Goal: Task Accomplishment & Management: Use online tool/utility

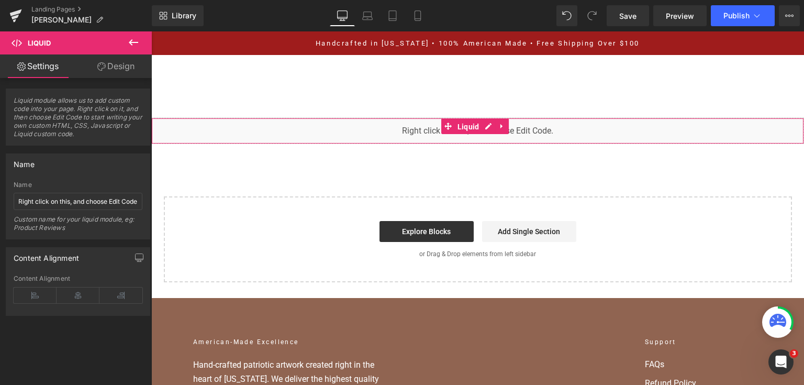
scroll to position [2668, 0]
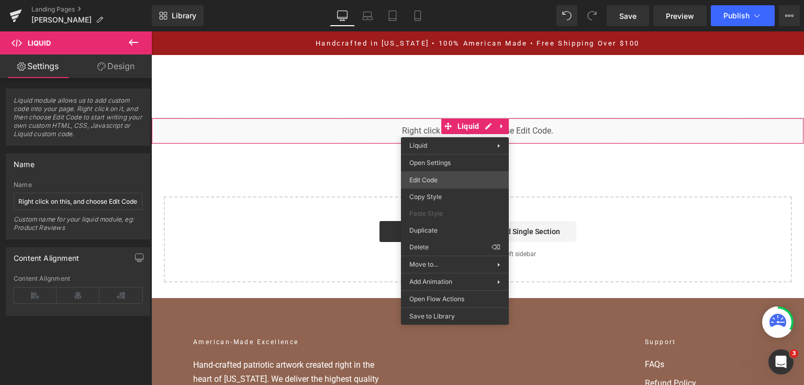
click at [435, 0] on div "You are previewing how the will restyle your page. You can not edit Elements in…" at bounding box center [402, 0] width 804 height 0
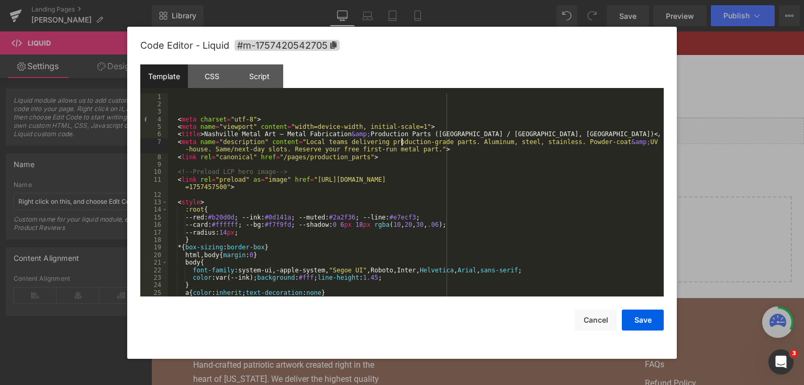
drag, startPoint x: 400, startPoint y: 141, endPoint x: 406, endPoint y: 142, distance: 6.4
click at [400, 141] on div "< meta charset = "utf-8" > < meta name = "viewport" content = "width=device-wid…" at bounding box center [414, 202] width 492 height 219
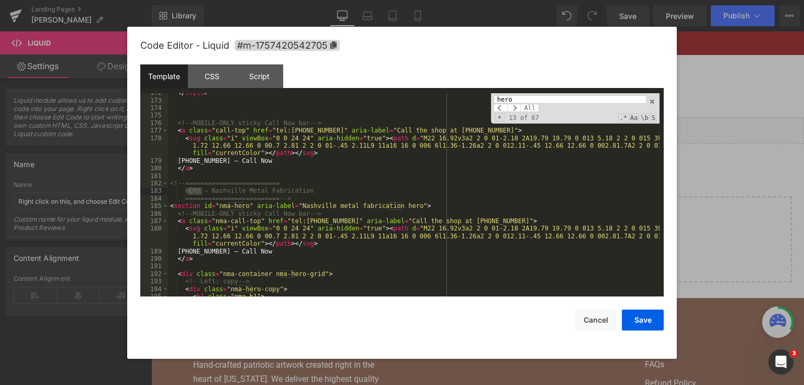
scroll to position [1415, 0]
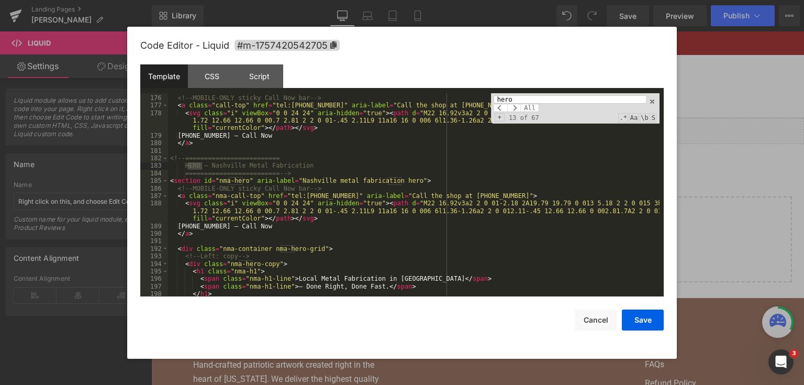
type input "hero"
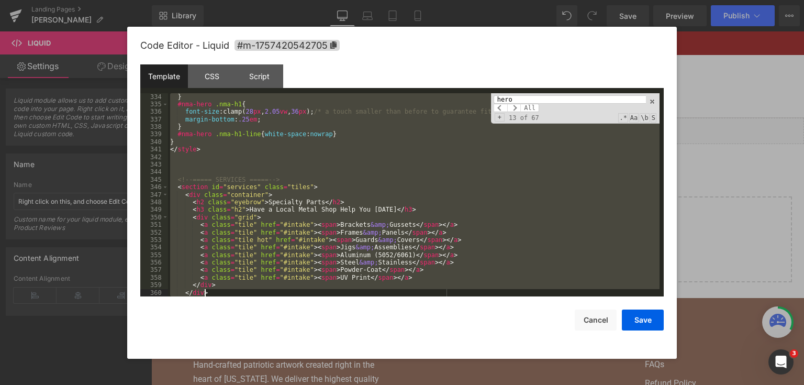
scroll to position [2668, 0]
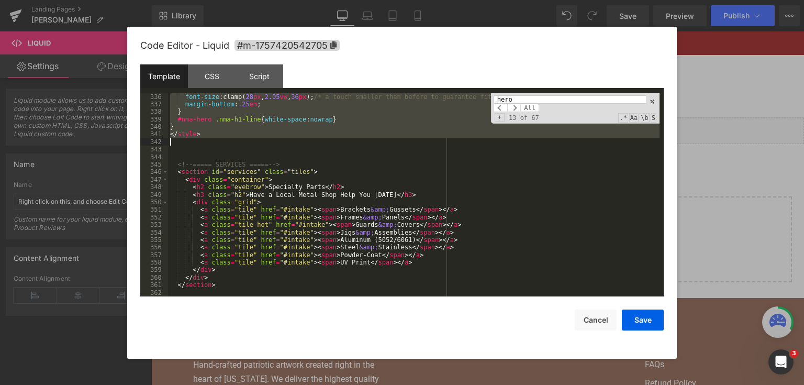
drag, startPoint x: 170, startPoint y: 158, endPoint x: 302, endPoint y: 143, distance: 132.7
click at [302, 143] on div "font-size :clamp( 28 px , 2.05 vw , 36 px ); /* a touch smaller than before to …" at bounding box center [414, 202] width 492 height 219
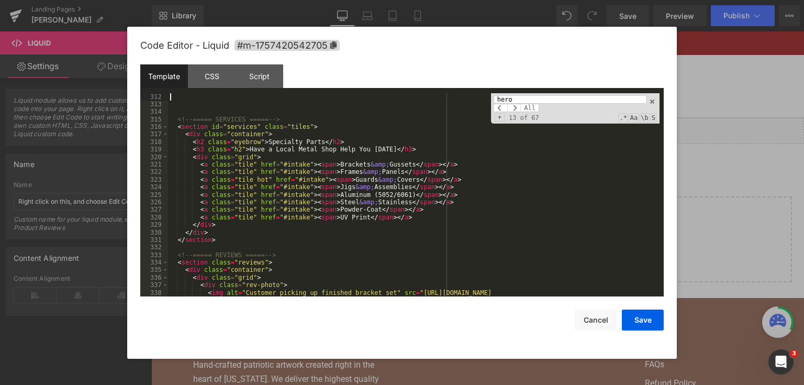
scroll to position [2447, 0]
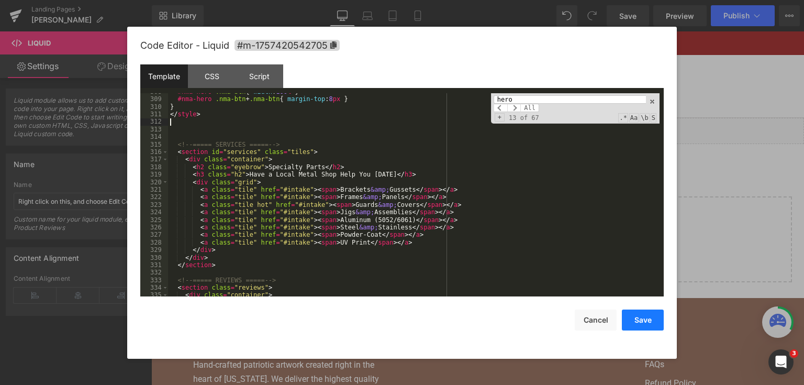
click at [649, 319] on button "Save" at bounding box center [643, 319] width 42 height 21
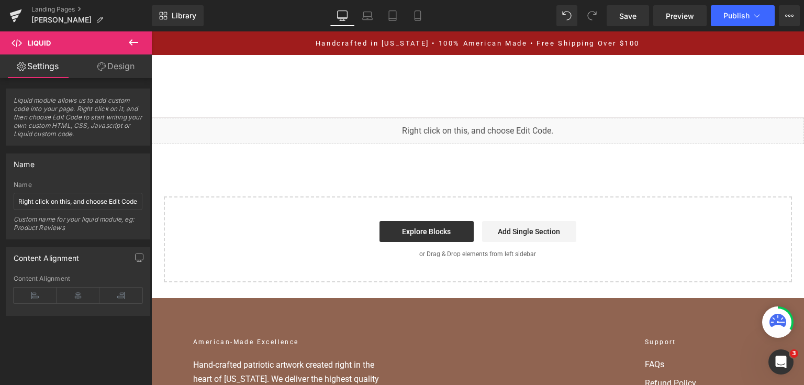
click at [637, 27] on div "Library Desktop Desktop Laptop Tablet Mobile Save Preview Publish Scheduled Vie…" at bounding box center [478, 15] width 652 height 31
click at [637, 23] on link "Save" at bounding box center [628, 15] width 42 height 21
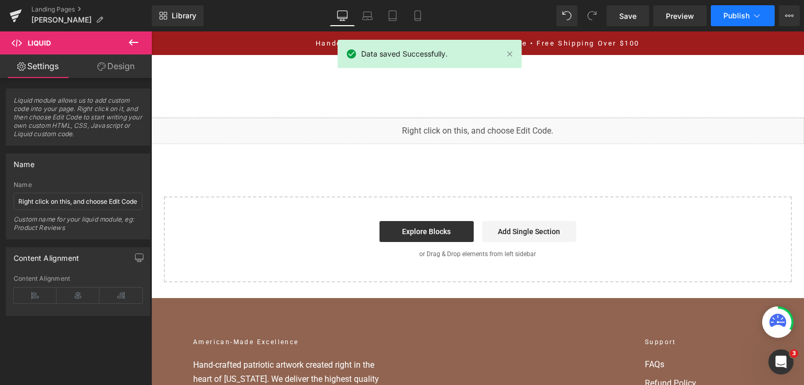
click at [735, 19] on span "Publish" at bounding box center [736, 16] width 26 height 8
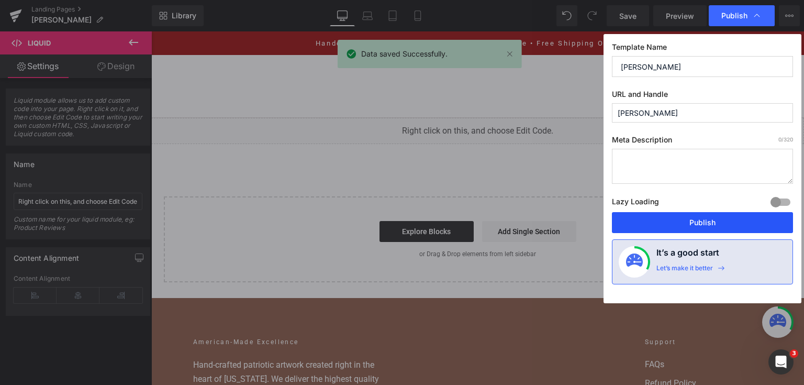
click at [698, 214] on button "Publish" at bounding box center [702, 222] width 181 height 21
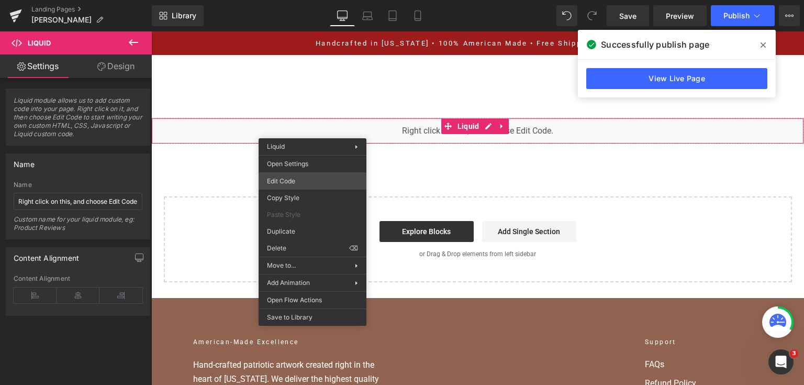
click at [313, 0] on div "You are previewing how the will restyle your page. You can not edit Elements in…" at bounding box center [402, 0] width 804 height 0
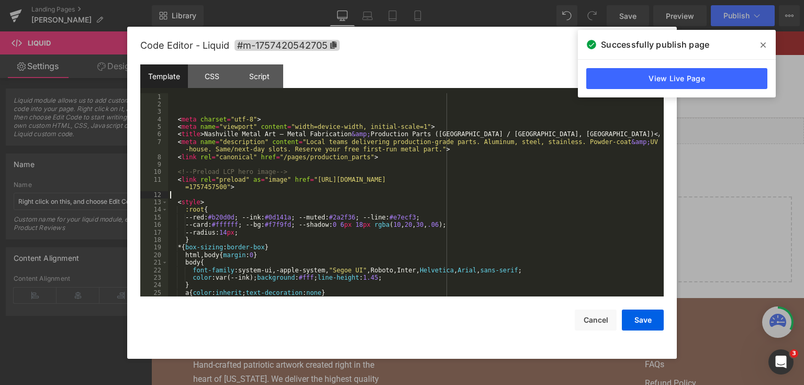
click at [320, 195] on div "< meta charset = "utf-8" > < meta name = "viewport" content = "width=device-wid…" at bounding box center [414, 202] width 492 height 219
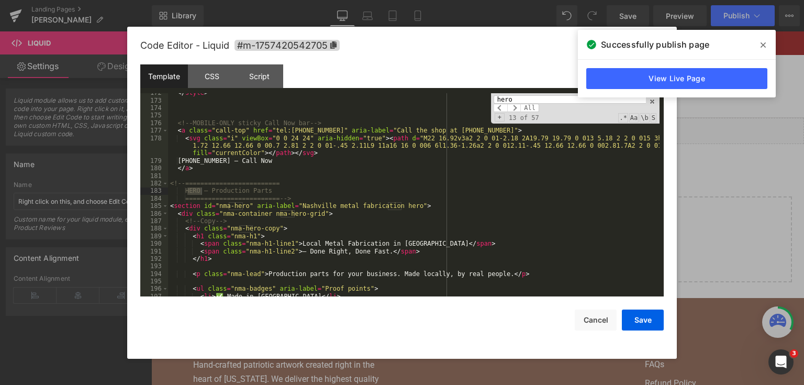
scroll to position [1415, 0]
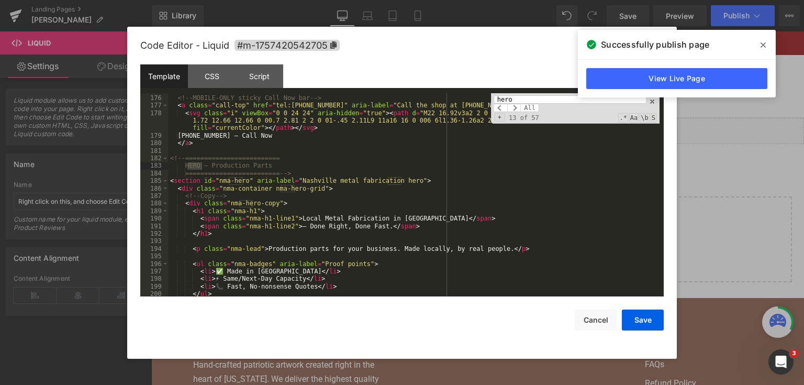
type input "hero"
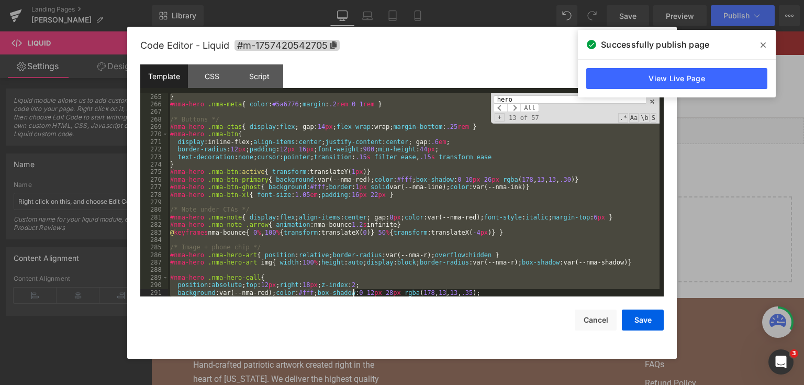
scroll to position [2321, 0]
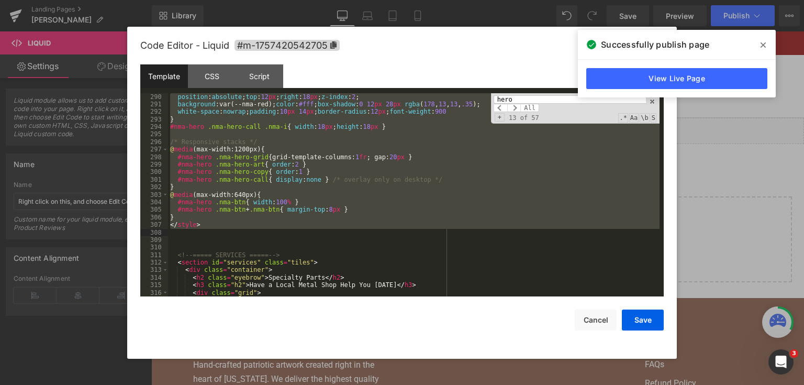
drag, startPoint x: 176, startPoint y: 158, endPoint x: 350, endPoint y: 231, distance: 188.4
click at [350, 231] on div "position : absolute ; top : 12 px ; right : 18 px ; z-index : 2 ; background :v…" at bounding box center [414, 202] width 492 height 219
click at [350, 231] on div "position : absolute ; top : 12 px ; right : 18 px ; z-index : 2 ; background :v…" at bounding box center [414, 195] width 492 height 204
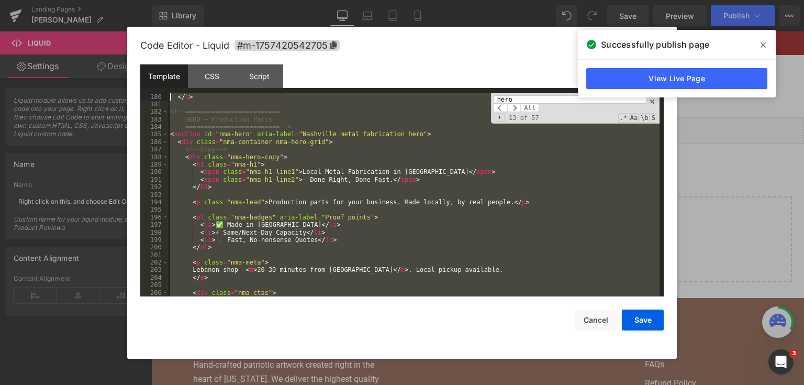
scroll to position [1439, 0]
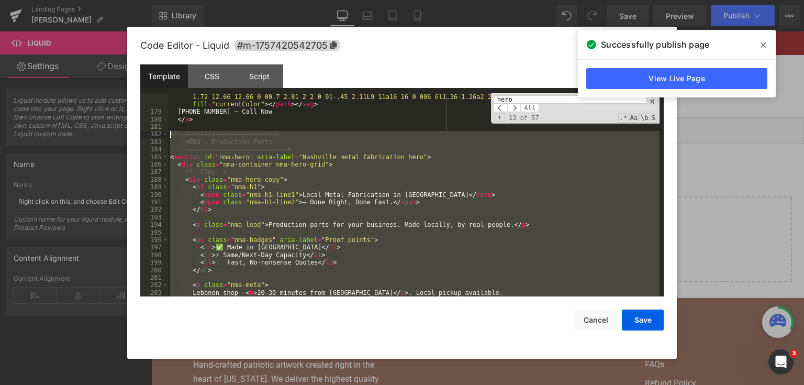
drag, startPoint x: 233, startPoint y: 235, endPoint x: 137, endPoint y: 135, distance: 138.8
click at [137, 135] on div "Code Editor - Liquid #m-1757420542705 Template CSS Script Data 178 179 180 181 …" at bounding box center [402, 193] width 550 height 332
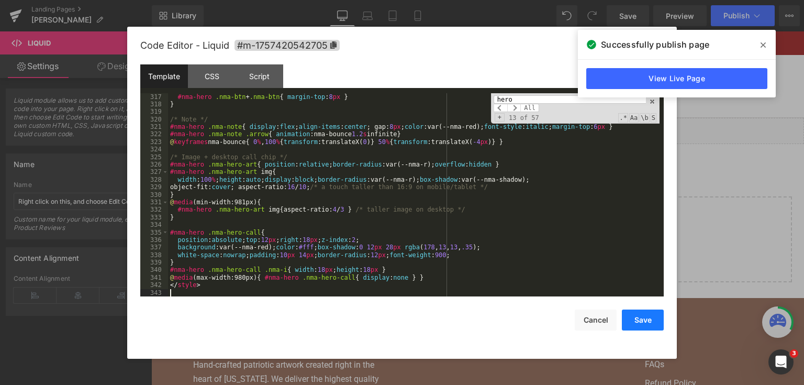
click at [638, 318] on button "Save" at bounding box center [643, 319] width 42 height 21
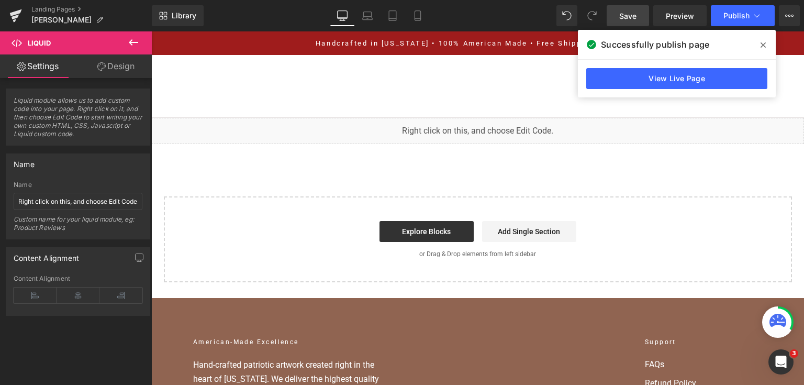
click at [626, 19] on span "Save" at bounding box center [627, 15] width 17 height 11
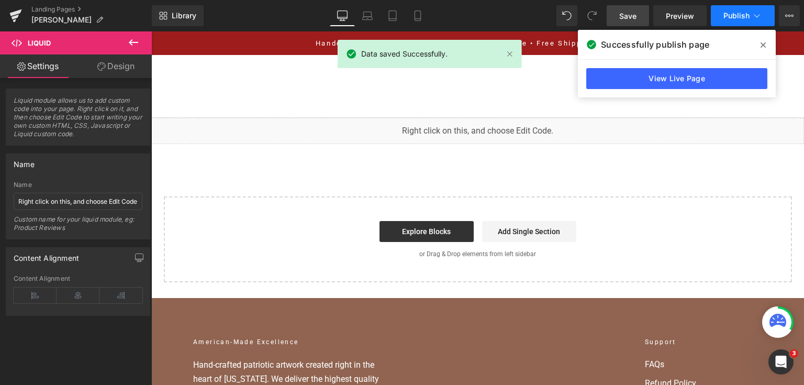
click at [757, 14] on icon at bounding box center [757, 15] width 10 height 10
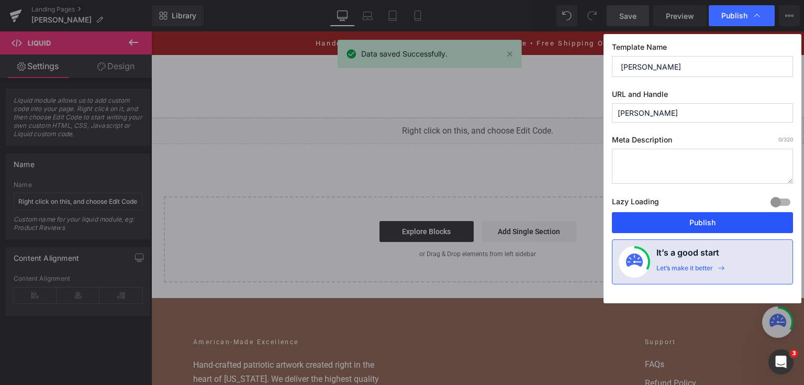
click at [701, 226] on button "Publish" at bounding box center [702, 222] width 181 height 21
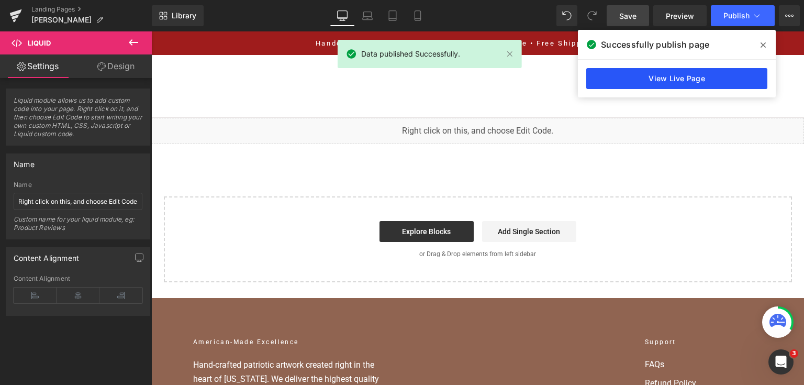
click at [670, 83] on link "View Live Page" at bounding box center [676, 78] width 181 height 21
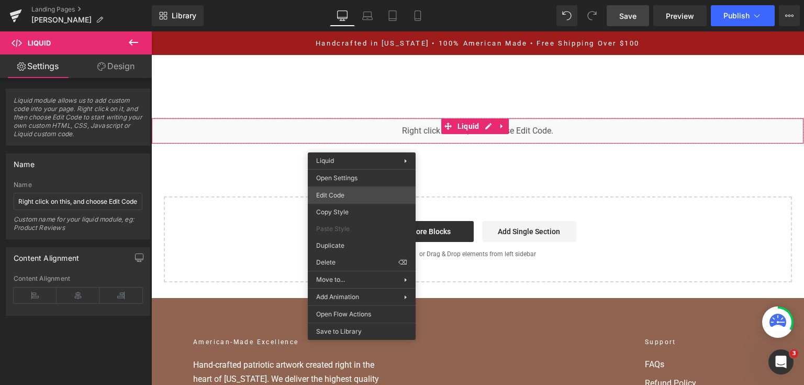
click at [347, 0] on div "You are previewing how the will restyle your page. You can not edit Elements in…" at bounding box center [402, 0] width 804 height 0
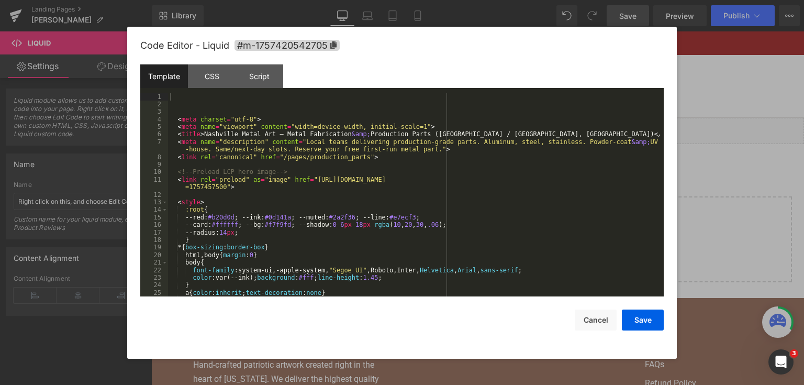
click at [366, 174] on div "< meta charset = "utf-8" > < meta name = "viewport" content = "width=device-wid…" at bounding box center [414, 202] width 492 height 219
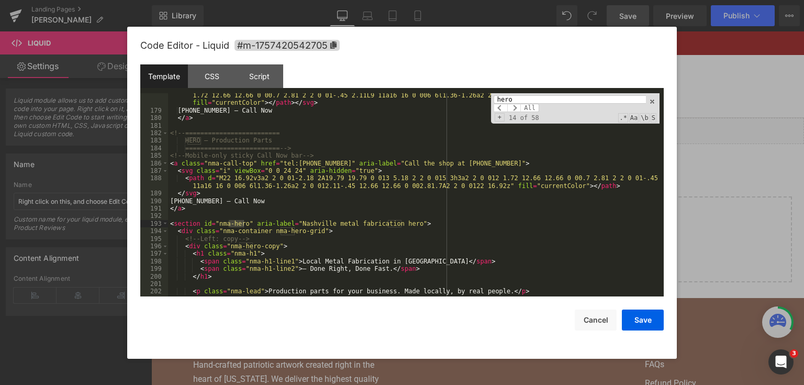
scroll to position [1441, 0]
type input "hero"
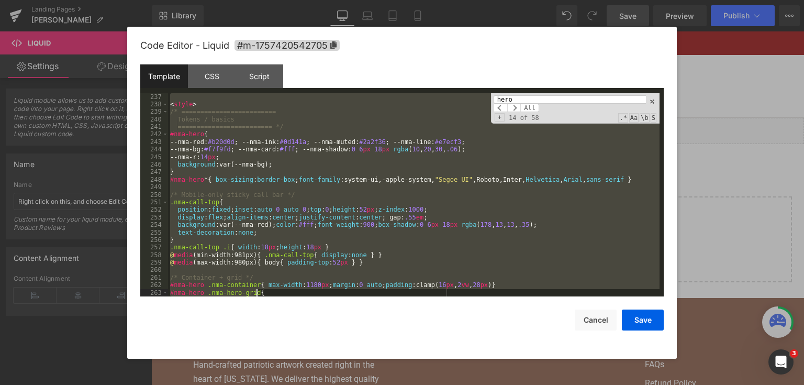
drag, startPoint x: 171, startPoint y: 135, endPoint x: 266, endPoint y: 300, distance: 190.4
click at [266, 308] on div "Code Editor - Liquid #m-1757420542705 Template CSS Script Data 237 238 239 240 …" at bounding box center [401, 193] width 523 height 332
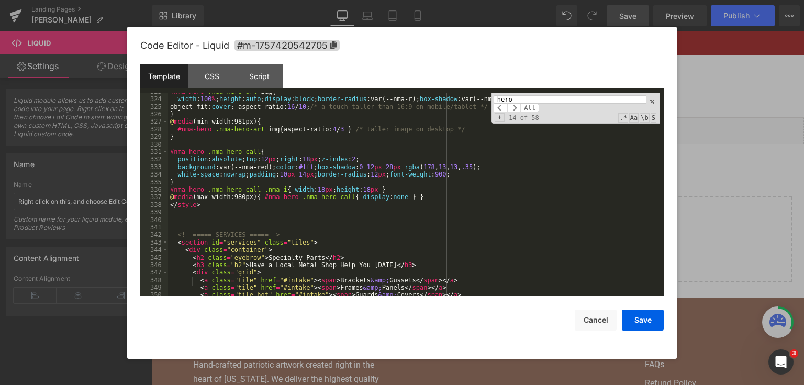
scroll to position [2575, 0]
click at [218, 216] on div "#nma-hero .nma-hero-art img { width : 100 % ; height : auto ; display : block ;…" at bounding box center [414, 197] width 492 height 219
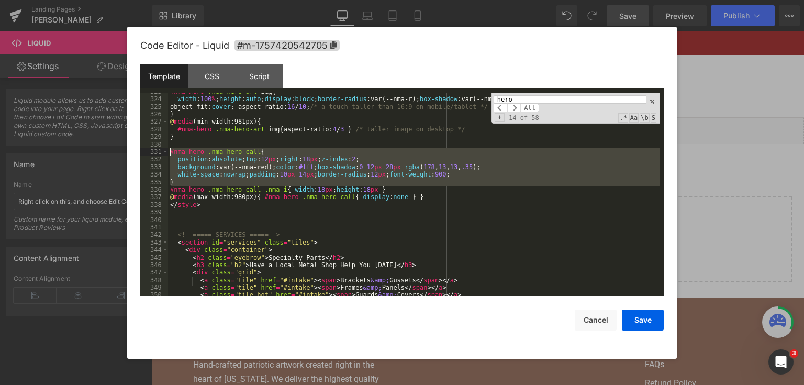
drag, startPoint x: 135, startPoint y: 173, endPoint x: 132, endPoint y: 153, distance: 20.1
click at [127, 150] on div "Code Editor - Liquid #m-1757420542705 Template CSS Script Data 323 324 325 326 …" at bounding box center [402, 193] width 550 height 332
click at [200, 203] on div "#nma-hero .nma-hero-art img { width : 100 % ; height : auto ; display : block ;…" at bounding box center [414, 197] width 492 height 219
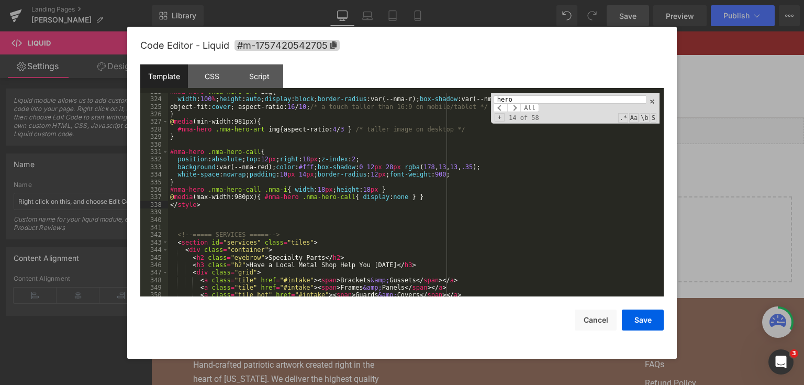
click at [221, 203] on div "#nma-hero .nma-hero-art img { width : 100 % ; height : auto ; display : block ;…" at bounding box center [414, 197] width 492 height 219
click at [214, 221] on div "#nma-hero .nma-hero-art img { width : 100 % ; height : auto ; display : block ;…" at bounding box center [414, 197] width 492 height 219
click at [212, 218] on div "#nma-hero .nma-hero-art img { width : 100 % ; height : auto ; display : block ;…" at bounding box center [414, 197] width 492 height 219
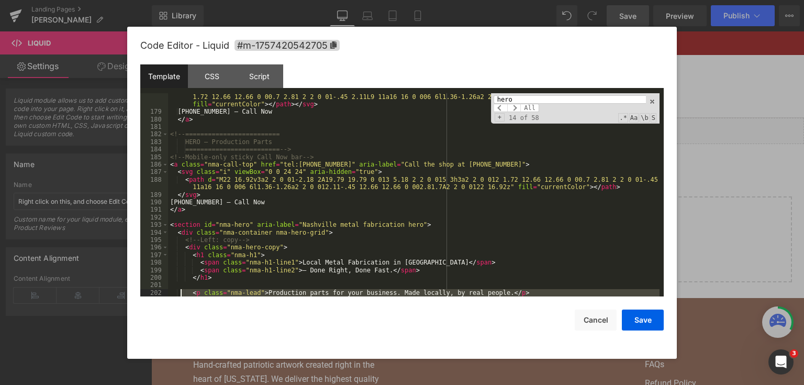
scroll to position [1500, 0]
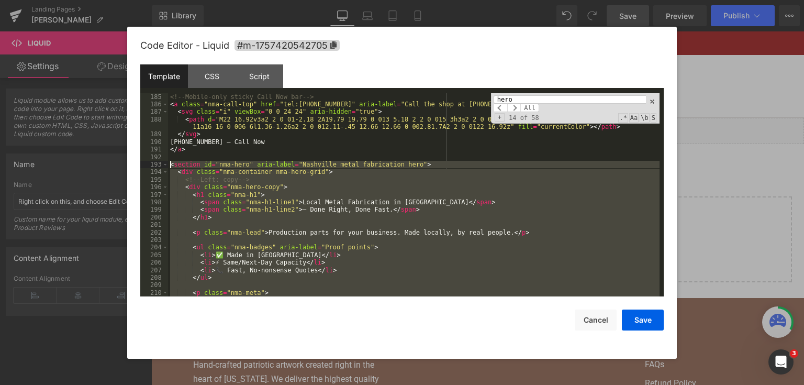
drag, startPoint x: 152, startPoint y: 164, endPoint x: 143, endPoint y: 166, distance: 9.3
click at [143, 166] on pre "185 186 187 188 189 190 191 192 193 194 195 196 197 198 199 200 201 202 203 204…" at bounding box center [401, 195] width 523 height 204
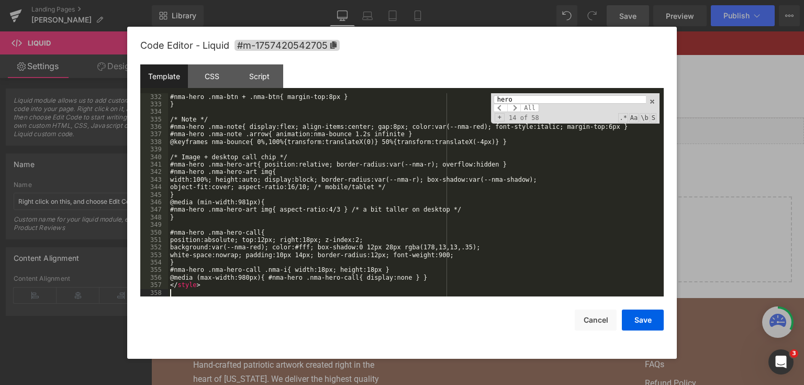
scroll to position [2630, 0]
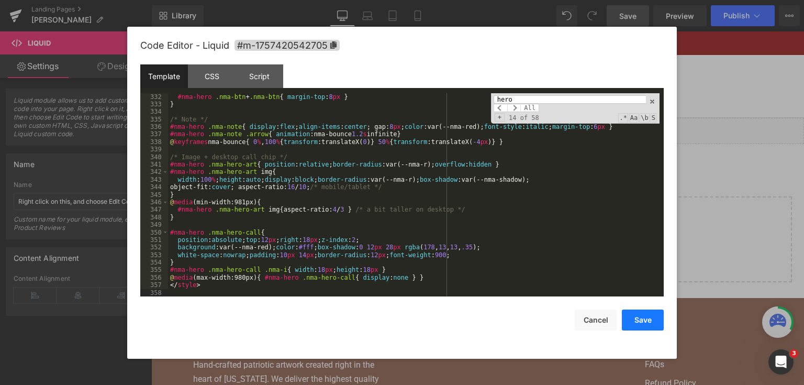
click at [656, 317] on button "Save" at bounding box center [643, 319] width 42 height 21
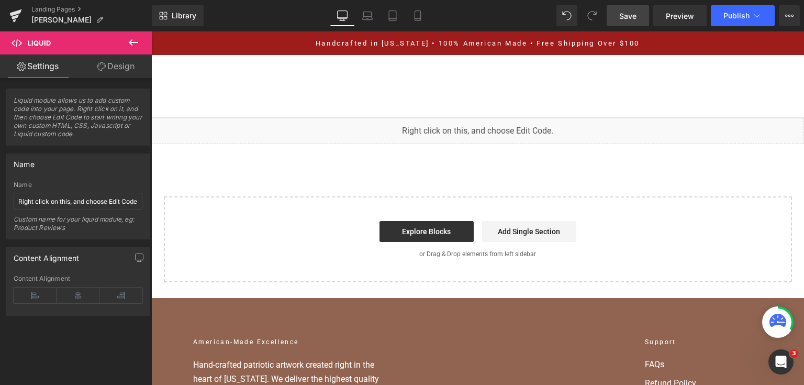
click at [624, 17] on span "Save" at bounding box center [627, 15] width 17 height 11
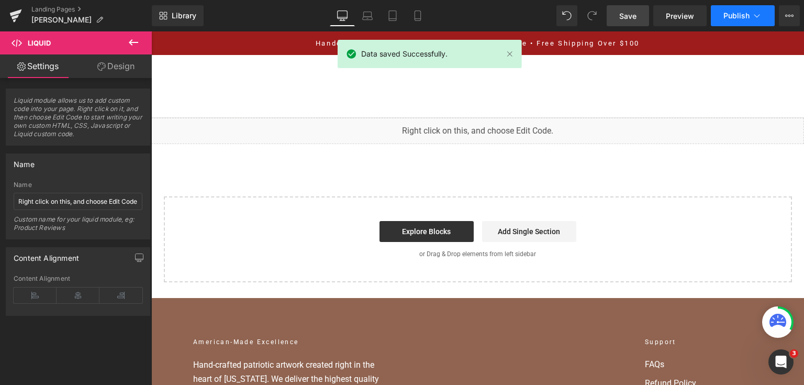
click at [740, 8] on button "Publish" at bounding box center [743, 15] width 64 height 21
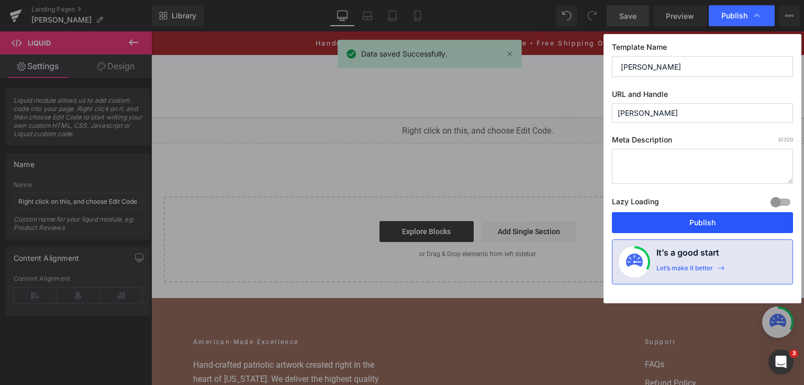
click at [702, 214] on button "Publish" at bounding box center [702, 222] width 181 height 21
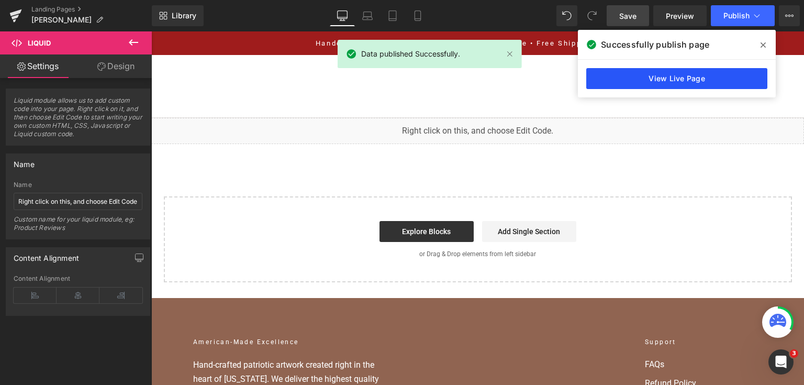
click at [601, 74] on link "View Live Page" at bounding box center [676, 78] width 181 height 21
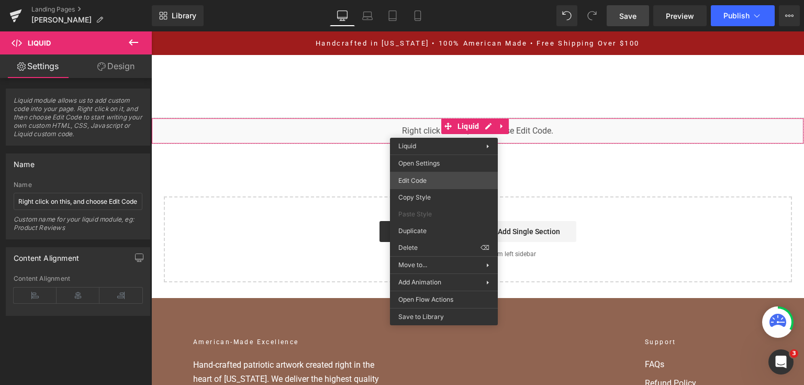
click at [431, 0] on div "You are previewing how the will restyle your page. You can not edit Elements in…" at bounding box center [402, 0] width 804 height 0
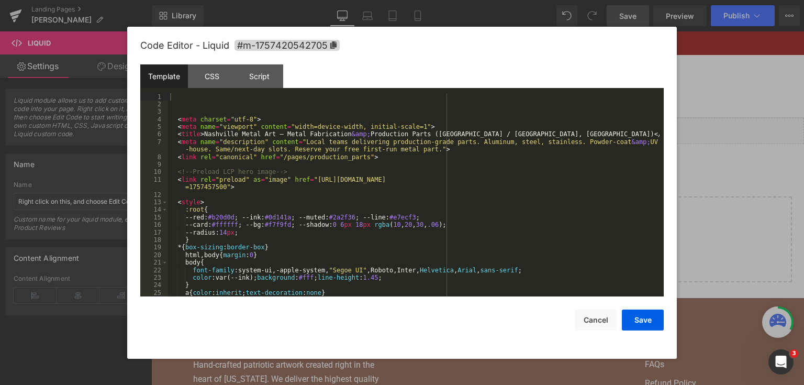
click at [431, 180] on div "< meta charset = "utf-8" > < meta name = "viewport" content = "width=device-wid…" at bounding box center [414, 202] width 492 height 219
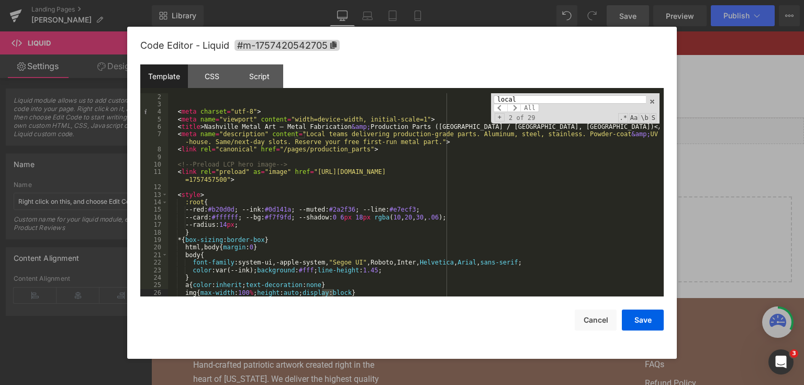
scroll to position [1602, 0]
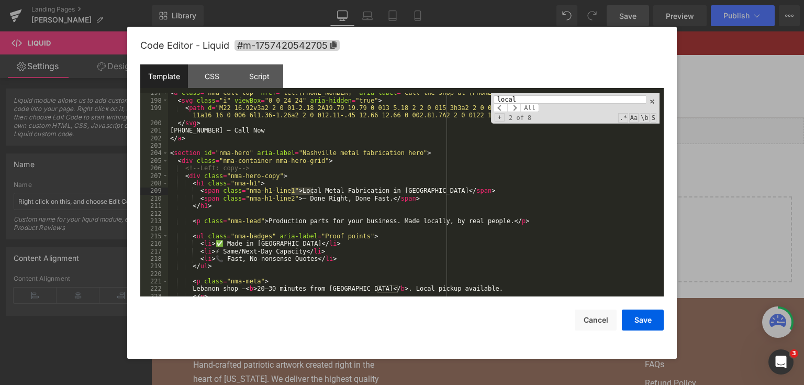
type input "local"
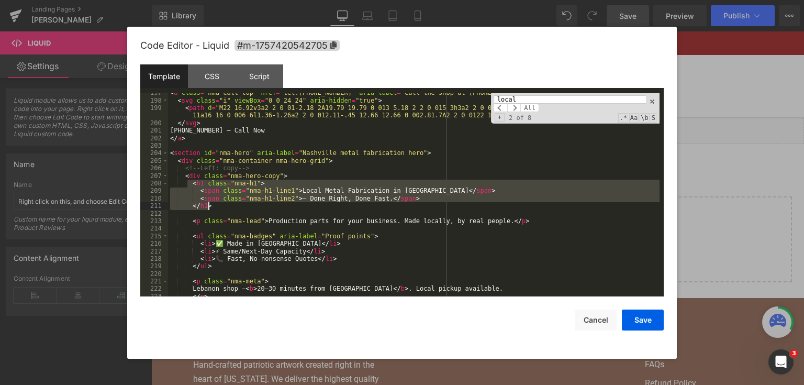
drag, startPoint x: 188, startPoint y: 181, endPoint x: 224, endPoint y: 204, distance: 42.2
click at [224, 204] on div "< a class = "nma-call-top" href = "tel:[PHONE_NUMBER]" aria-label = "Call the s…" at bounding box center [414, 198] width 492 height 219
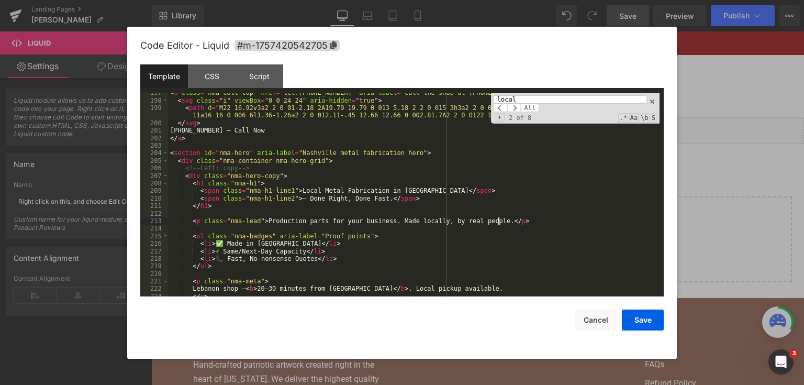
click at [513, 219] on div "< a class = "nma-call-top" href = "tel:[PHONE_NUMBER]" aria-label = "Call the s…" at bounding box center [414, 198] width 492 height 219
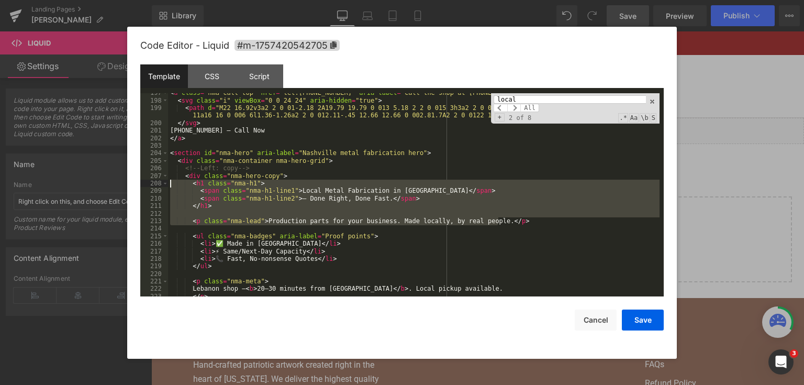
drag, startPoint x: 517, startPoint y: 223, endPoint x: 169, endPoint y: 186, distance: 350.1
click at [169, 186] on div "< a class = "nma-call-top" href = "tel:[PHONE_NUMBER]" aria-label = "Call the s…" at bounding box center [414, 198] width 492 height 219
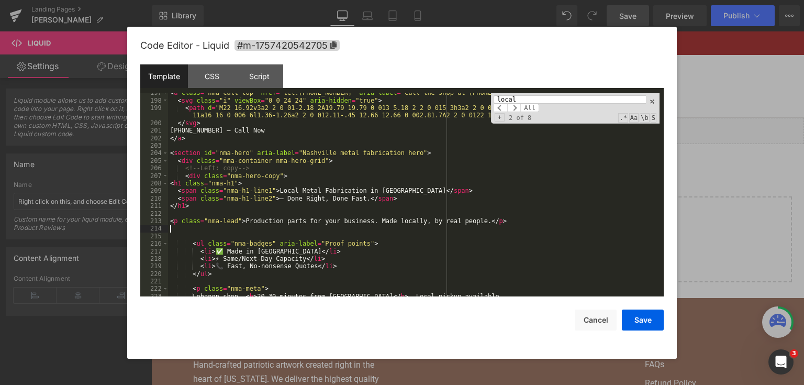
click at [307, 191] on div "< a class = "nma-call-top" href = "tel:[PHONE_NUMBER]" aria-label = "Call the s…" at bounding box center [414, 198] width 492 height 219
click at [295, 147] on div "< a class = "nma-call-top" href = "tel:[PHONE_NUMBER]" aria-label = "Call the s…" at bounding box center [414, 198] width 492 height 219
click at [295, 156] on div "< a class = "nma-call-top" href = "tel:[PHONE_NUMBER]" aria-label = "Call the s…" at bounding box center [414, 198] width 492 height 219
click at [287, 173] on div "< a class = "nma-call-top" href = "tel:[PHONE_NUMBER]" aria-label = "Call the s…" at bounding box center [414, 198] width 492 height 219
click at [287, 159] on div "< a class = "nma-call-top" href = "tel:[PHONE_NUMBER]" aria-label = "Call the s…" at bounding box center [414, 198] width 492 height 219
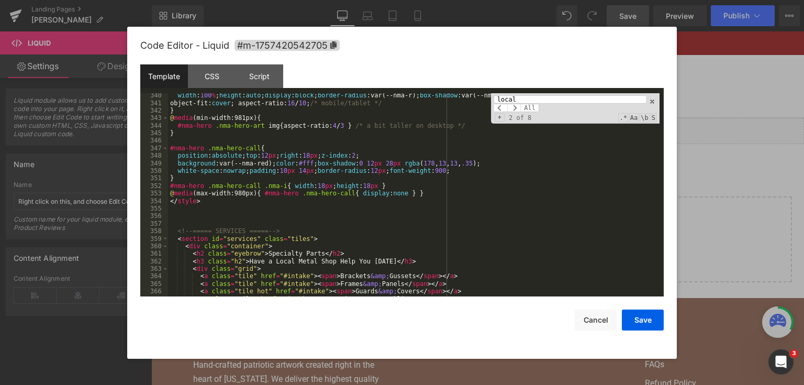
scroll to position [2707, 0]
click at [231, 208] on div "width : 100 % ; height : auto ; display : block ; border-radius :var(--nma-r); …" at bounding box center [414, 201] width 492 height 219
click at [211, 219] on div "width : 100 % ; height : auto ; display : block ; border-radius :var(--nma-r); …" at bounding box center [414, 201] width 492 height 219
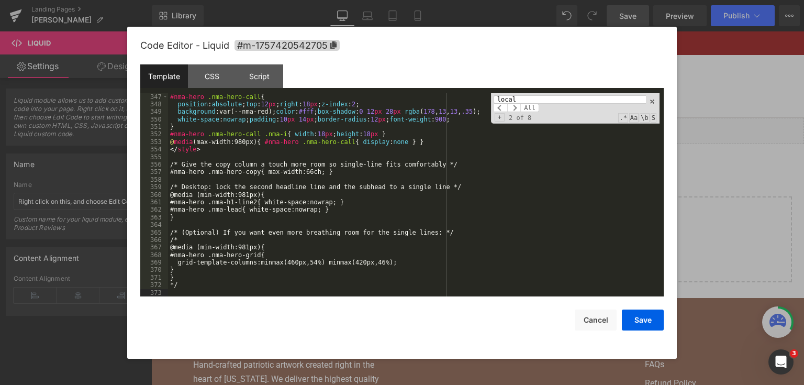
scroll to position [2809, 0]
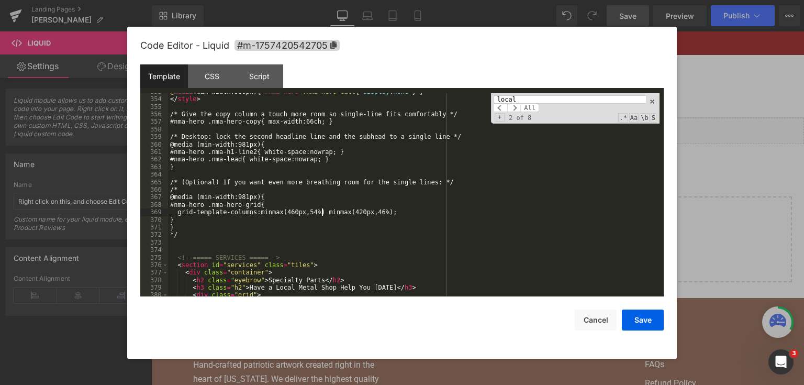
click at [321, 211] on div "@ media (max-width:980px) { #nma-hero .nma-hero-call { display : none } } </ st…" at bounding box center [414, 197] width 492 height 219
click at [280, 216] on div "@ media (max-width:980px) { #nma-hero .nma-hero-call { display : none } } </ st…" at bounding box center [414, 197] width 492 height 219
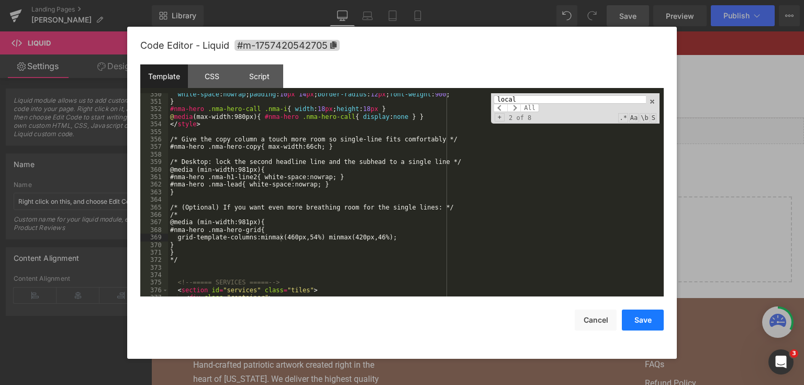
click at [634, 324] on button "Save" at bounding box center [643, 319] width 42 height 21
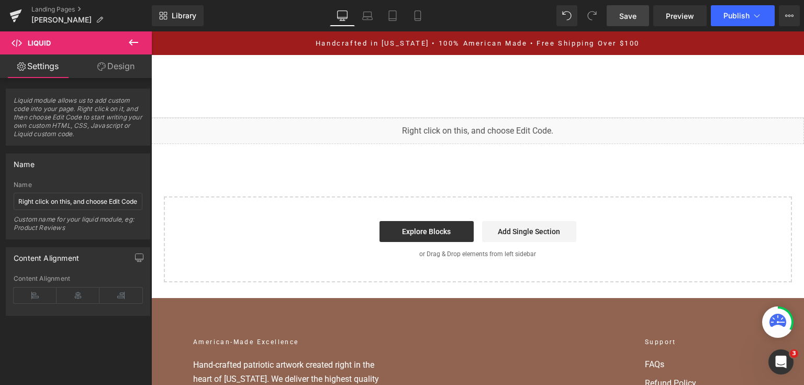
click at [630, 14] on span "Save" at bounding box center [627, 15] width 17 height 11
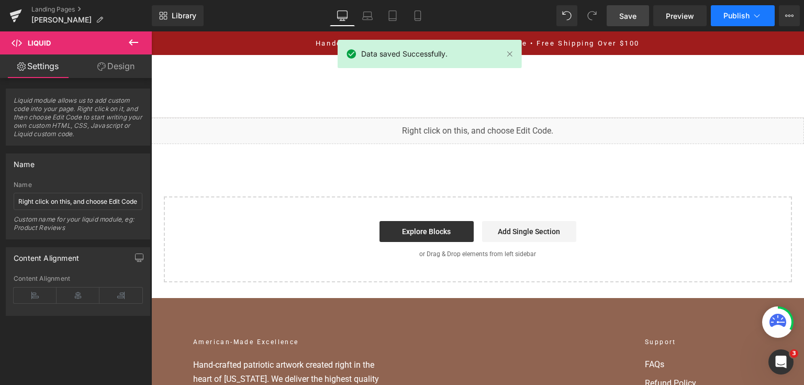
click at [724, 15] on span "Publish" at bounding box center [736, 16] width 26 height 8
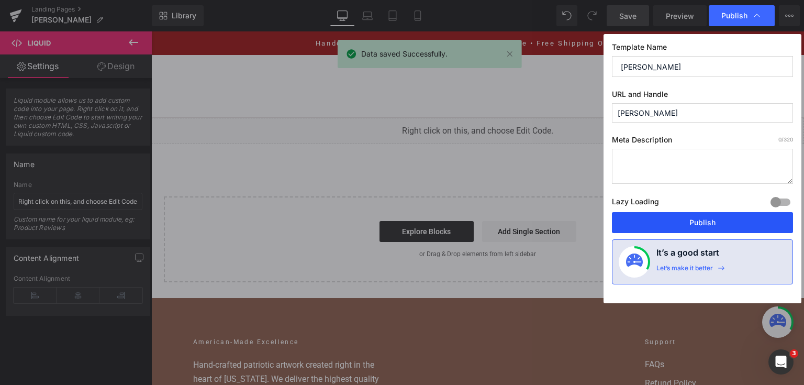
click at [669, 228] on button "Publish" at bounding box center [702, 222] width 181 height 21
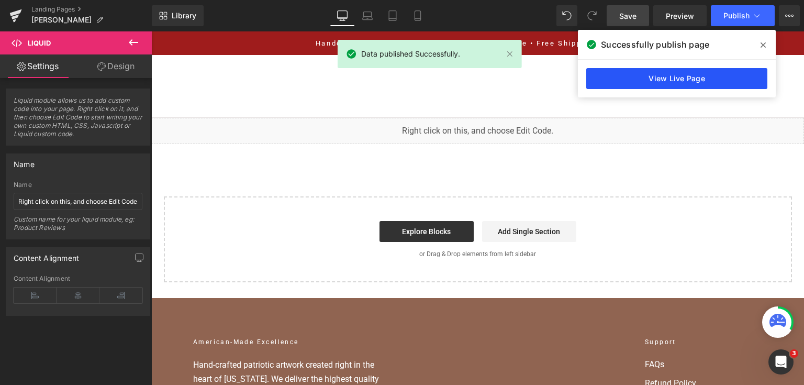
click at [645, 76] on link "View Live Page" at bounding box center [676, 78] width 181 height 21
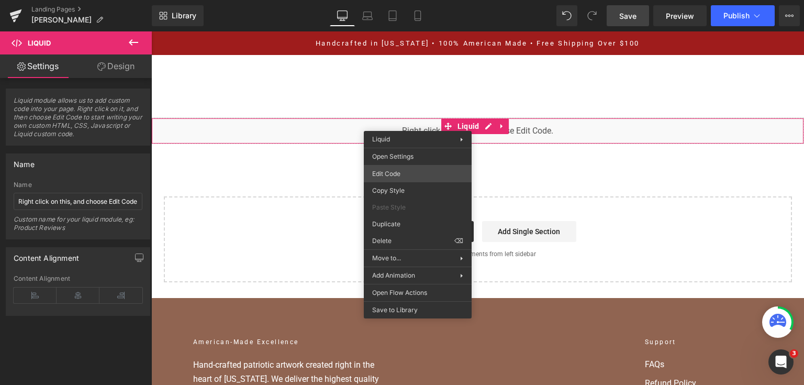
click at [407, 0] on div "You are previewing how the will restyle your page. You can not edit Elements in…" at bounding box center [402, 0] width 804 height 0
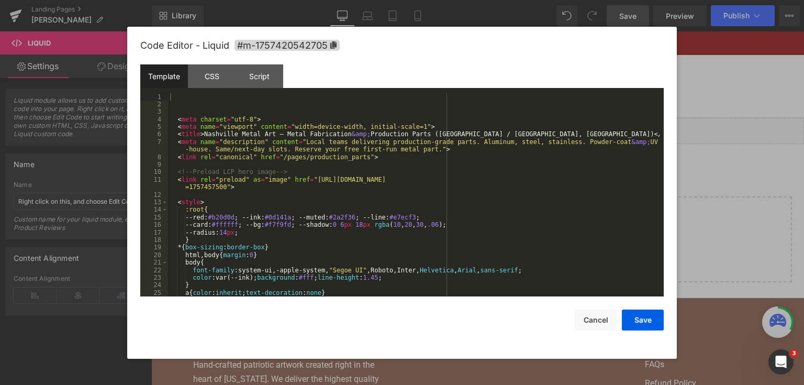
click at [407, 172] on div "< meta charset = "utf-8" > < meta name = "viewport" content = "width=device-wid…" at bounding box center [414, 202] width 492 height 219
click at [269, 171] on div "< meta charset = "utf-8" > < meta name = "viewport" content = "width=device-wid…" at bounding box center [414, 202] width 492 height 219
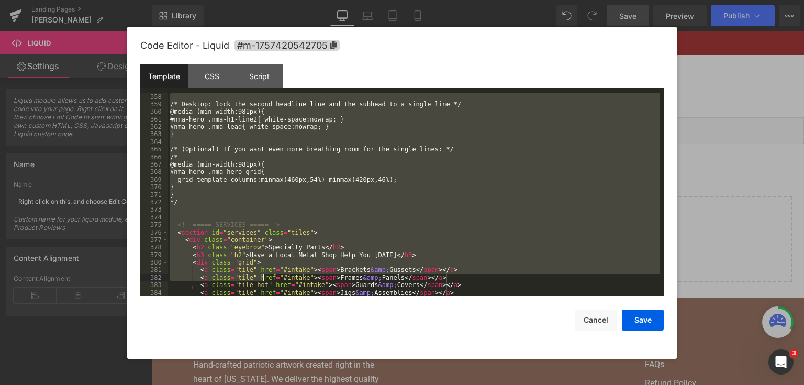
scroll to position [2841, 0]
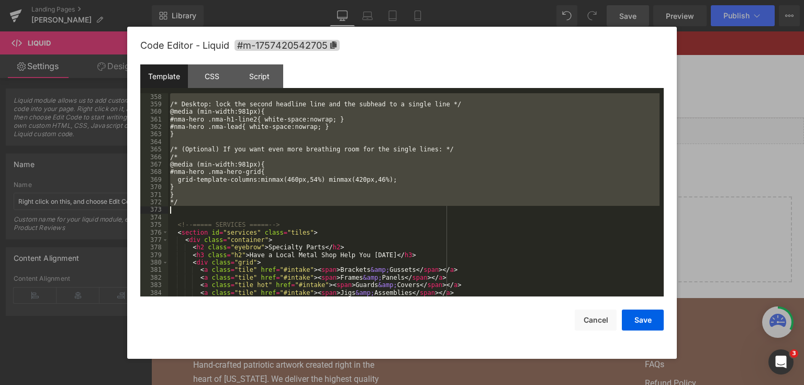
drag, startPoint x: 172, startPoint y: 181, endPoint x: 268, endPoint y: 208, distance: 100.1
click at [268, 208] on div "/* Desktop: lock the second headline line and the subhead to a single line */ @…" at bounding box center [414, 202] width 492 height 219
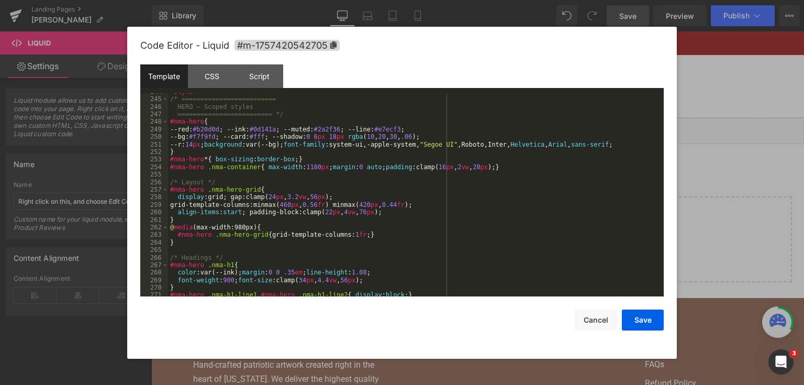
scroll to position [1972, 0]
click at [635, 326] on button "Save" at bounding box center [643, 319] width 42 height 21
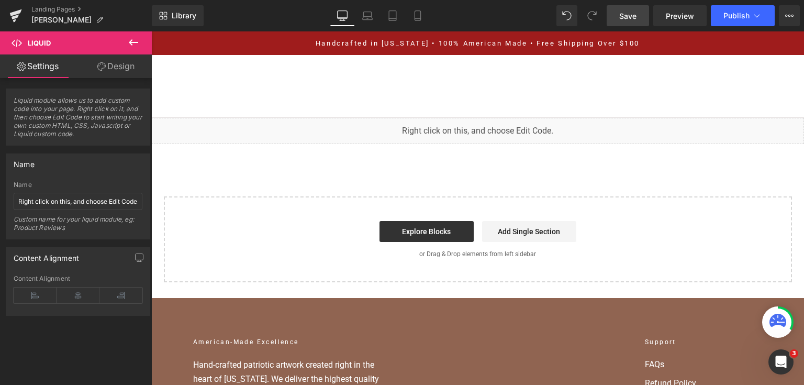
click at [621, 5] on link "Save" at bounding box center [628, 15] width 42 height 21
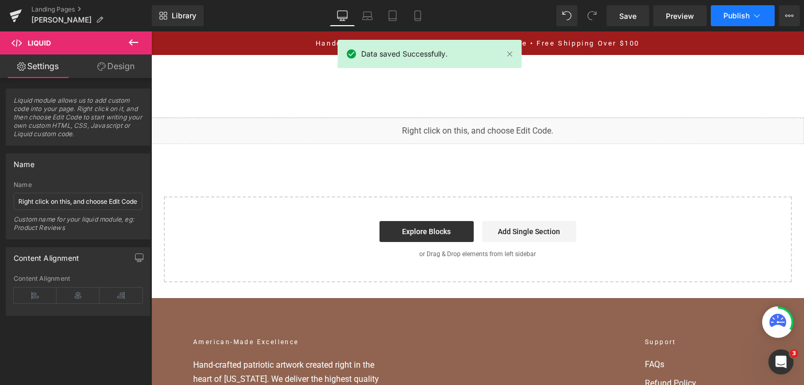
click at [720, 17] on button "Publish" at bounding box center [743, 15] width 64 height 21
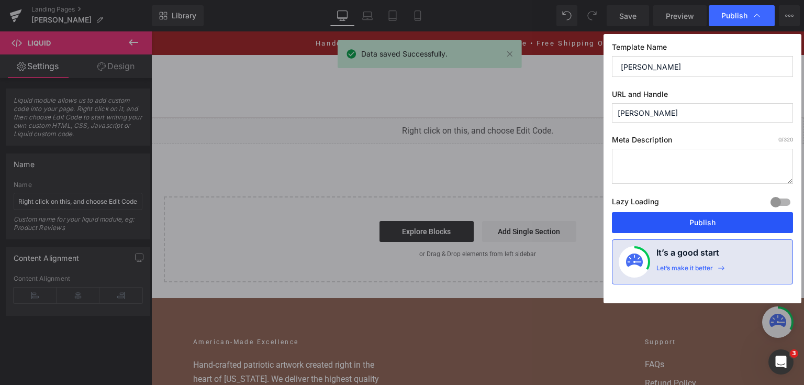
click at [683, 218] on button "Publish" at bounding box center [702, 222] width 181 height 21
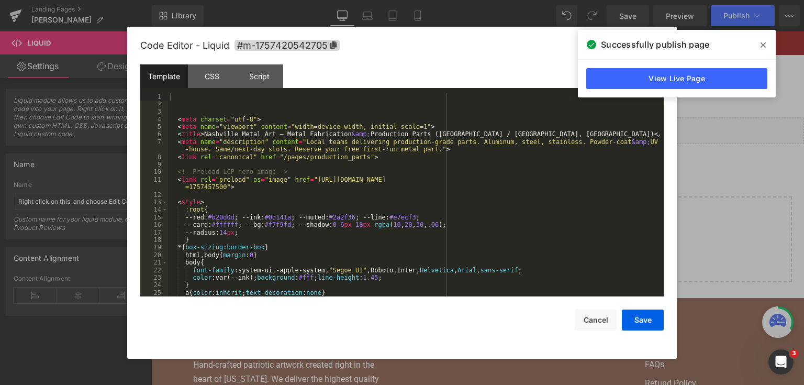
click at [337, 0] on div "You are previewing how the will restyle your page. You can not edit Elements in…" at bounding box center [402, 0] width 804 height 0
click at [337, 155] on div "< meta charset = "utf-8" > < meta name = "viewport" content = "width=device-wid…" at bounding box center [414, 202] width 492 height 219
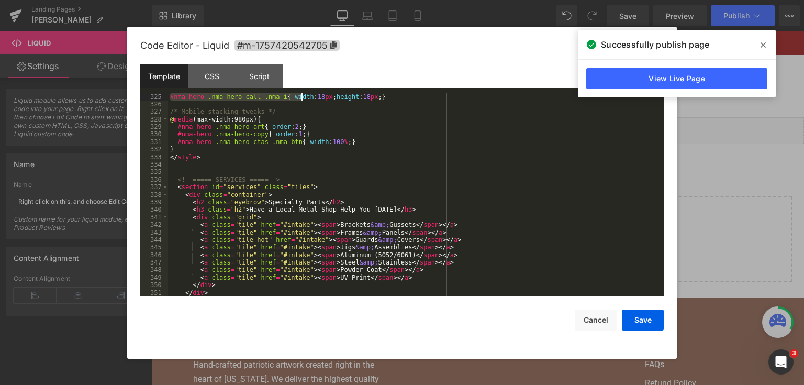
scroll to position [2555, 0]
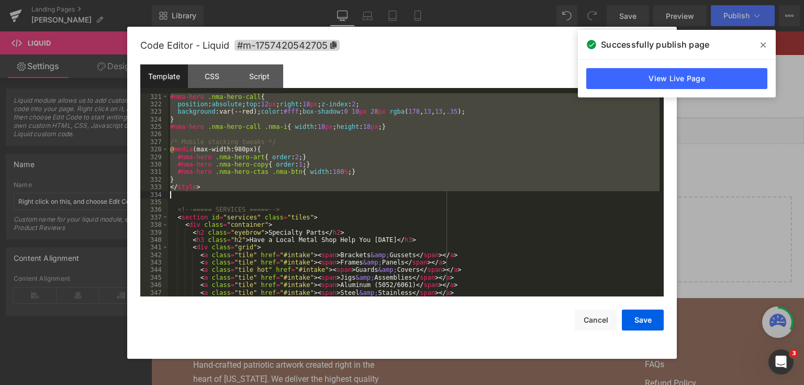
drag, startPoint x: 169, startPoint y: 191, endPoint x: 298, endPoint y: 193, distance: 129.3
click at [298, 193] on div "#nma-hero .nma-hero-call { position : absolute ; top : 12 px ; right : 18 px ; …" at bounding box center [414, 202] width 492 height 219
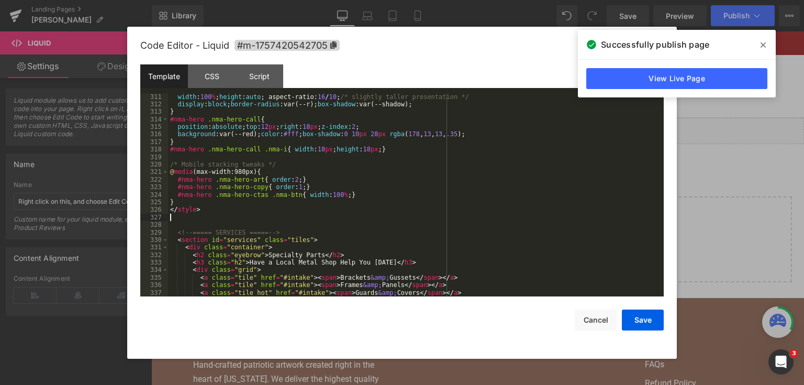
scroll to position [2464, 0]
click at [634, 320] on button "Save" at bounding box center [643, 319] width 42 height 21
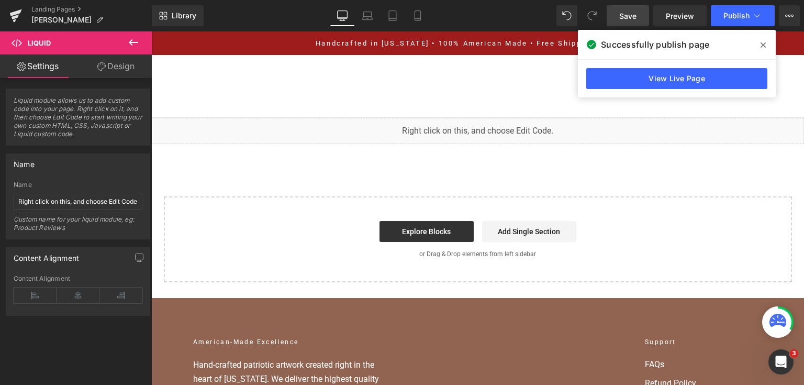
click at [638, 17] on link "Save" at bounding box center [628, 15] width 42 height 21
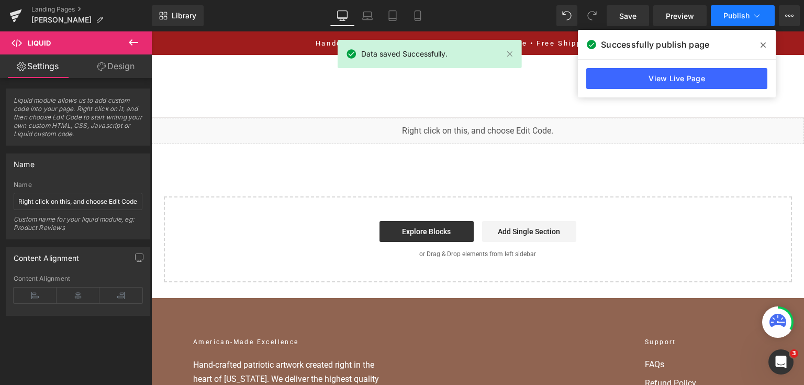
click at [739, 14] on span "Publish" at bounding box center [736, 16] width 26 height 8
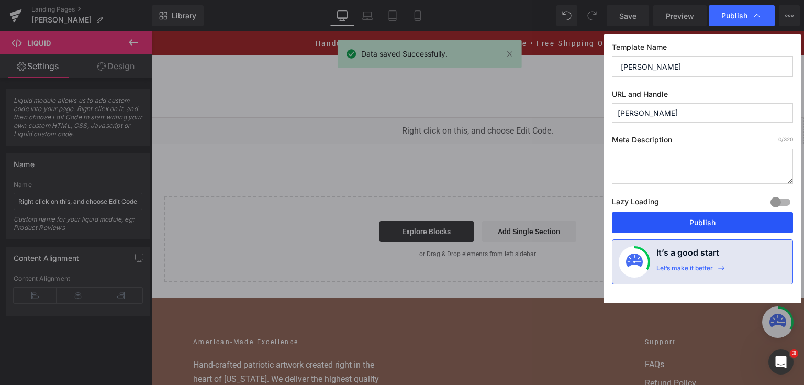
click at [691, 222] on button "Publish" at bounding box center [702, 222] width 181 height 21
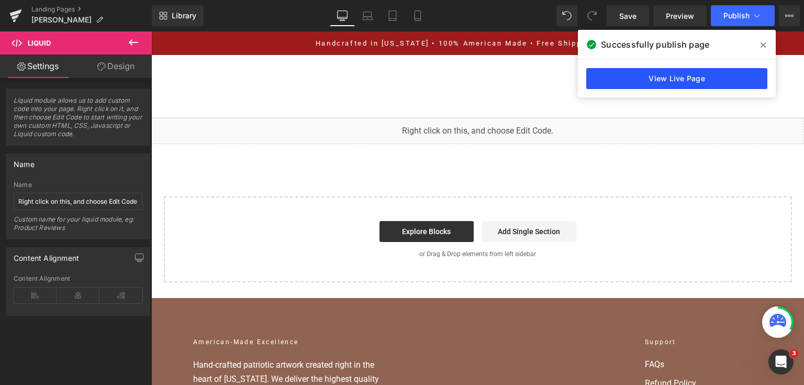
click at [672, 81] on link "View Live Page" at bounding box center [676, 78] width 181 height 21
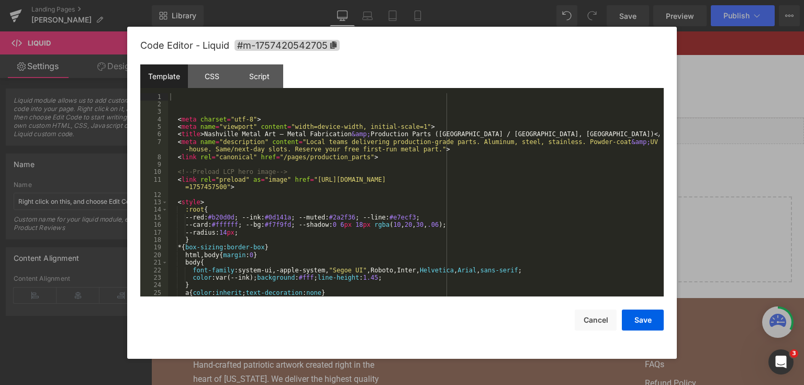
click at [337, 0] on div "You are previewing how the will restyle your page. You can not edit Elements in…" at bounding box center [402, 0] width 804 height 0
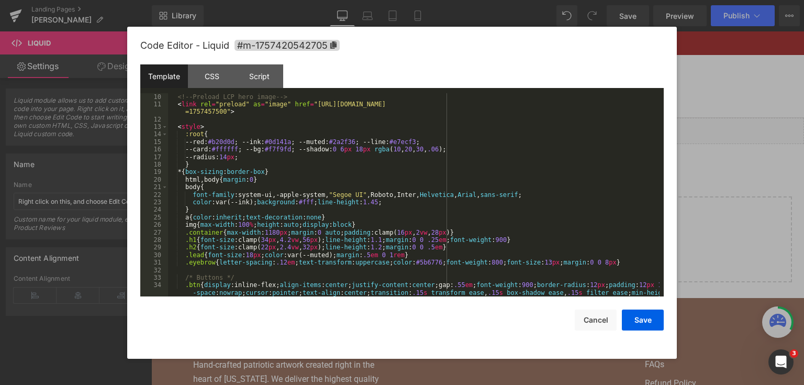
scroll to position [75, 0]
click at [327, 193] on div "<!-- Preload LCP hero image --> < link rel = "preload" as = "image" href = "[UR…" at bounding box center [414, 198] width 492 height 226
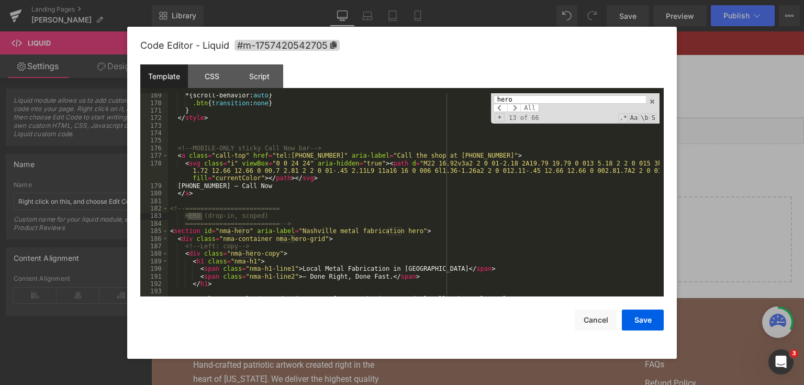
scroll to position [1415, 0]
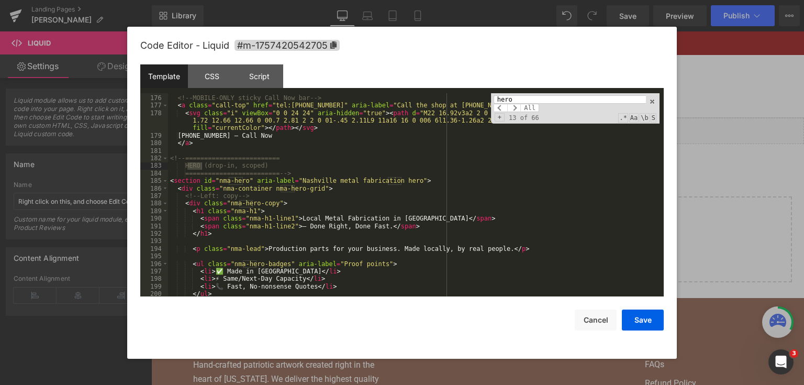
type input "hero"
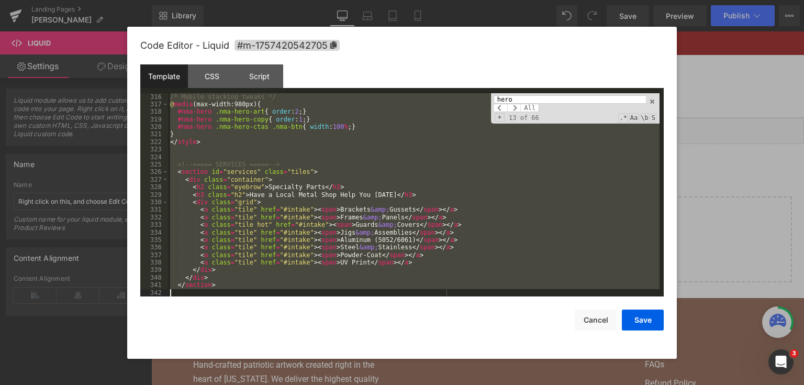
scroll to position [2525, 0]
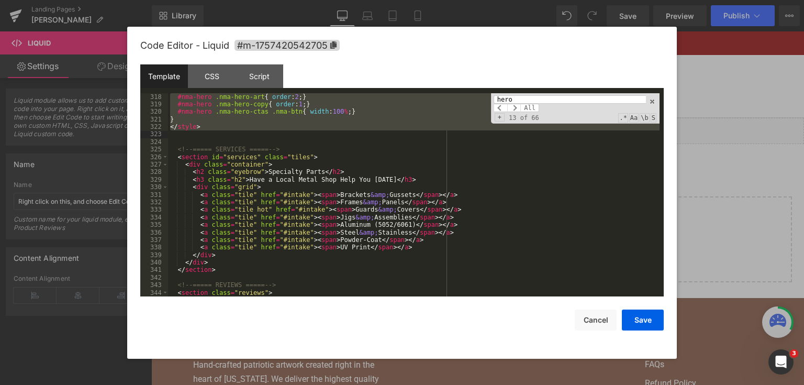
drag, startPoint x: 169, startPoint y: 180, endPoint x: 313, endPoint y: 134, distance: 151.1
click at [313, 134] on div "#nma-hero .nma-hero-art { order : 2 ; } #nma-hero .nma-hero-copy { order : 1 ; …" at bounding box center [414, 202] width 492 height 219
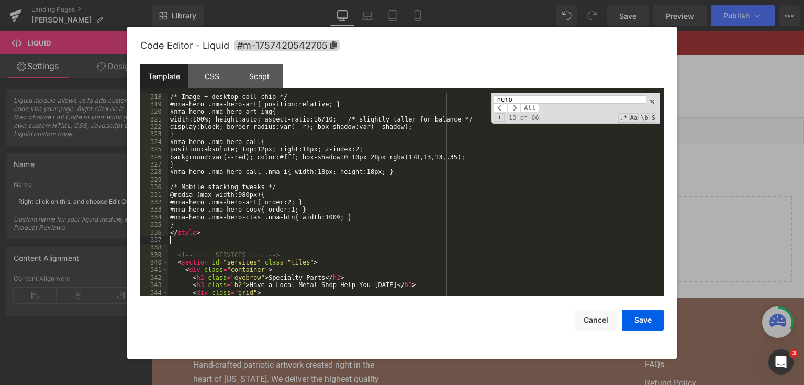
scroll to position [2517, 0]
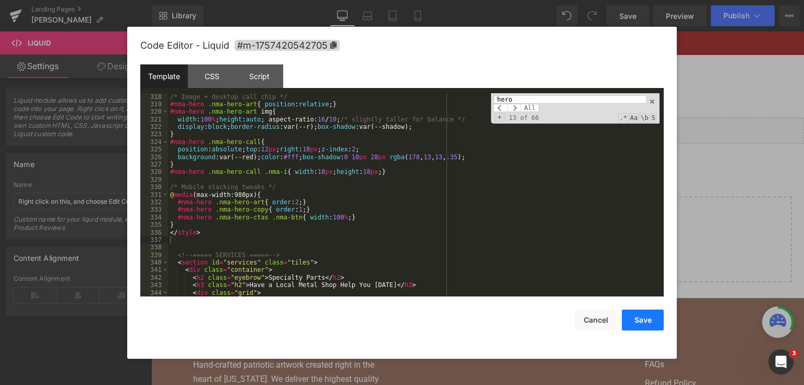
click at [633, 316] on button "Save" at bounding box center [643, 319] width 42 height 21
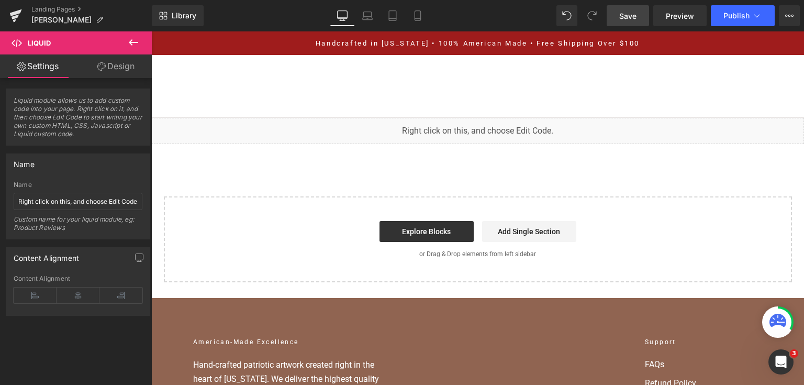
click at [623, 21] on link "Save" at bounding box center [628, 15] width 42 height 21
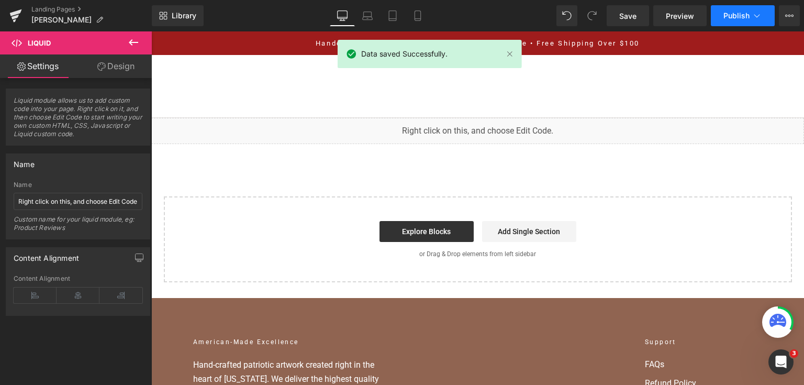
click at [739, 17] on span "Publish" at bounding box center [736, 16] width 26 height 8
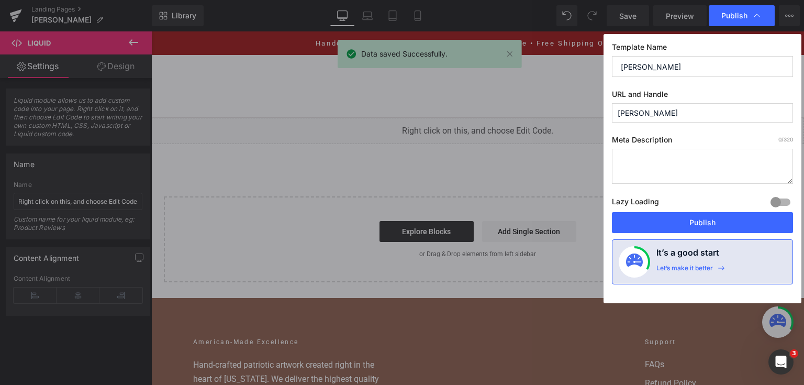
click at [689, 210] on div "Lazy Loading Build Upgrade plan to unlock" at bounding box center [702, 203] width 181 height 17
click at [689, 212] on button "Publish" at bounding box center [702, 222] width 181 height 21
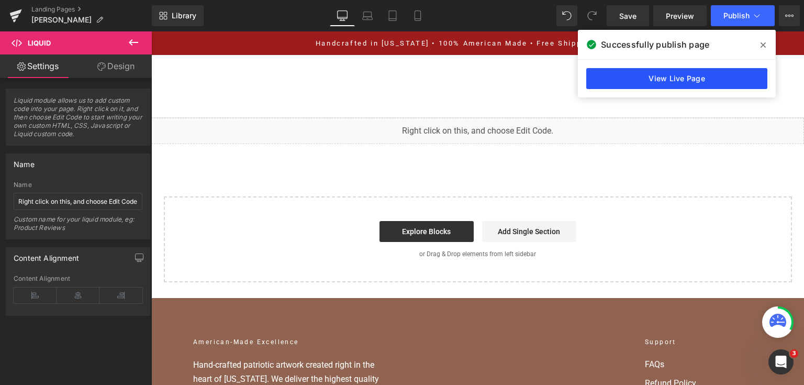
click at [630, 80] on link "View Live Page" at bounding box center [676, 78] width 181 height 21
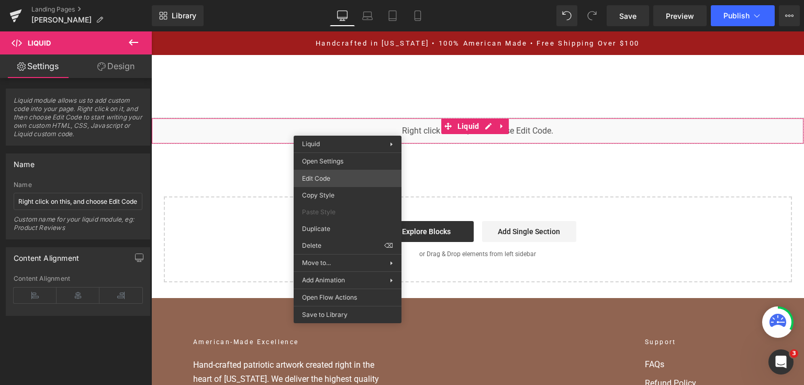
click at [342, 0] on div "You are previewing how the will restyle your page. You can not edit Elements in…" at bounding box center [402, 0] width 804 height 0
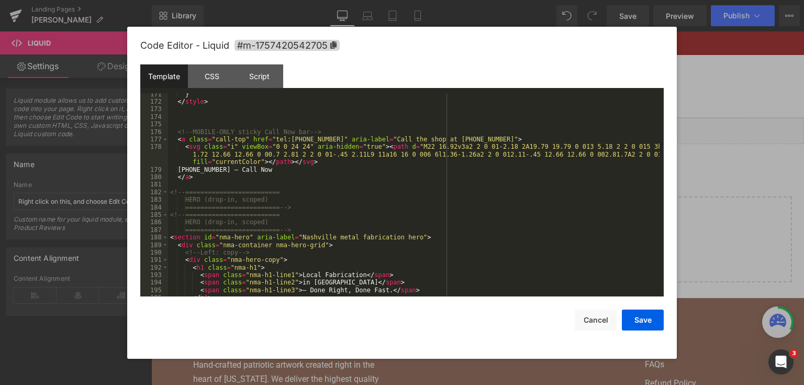
scroll to position [1382, 0]
click at [172, 194] on pre "171 172 173 174 175 176 177 178 179 180 181 182 183 184 185 186 187 188 189 190…" at bounding box center [401, 195] width 523 height 204
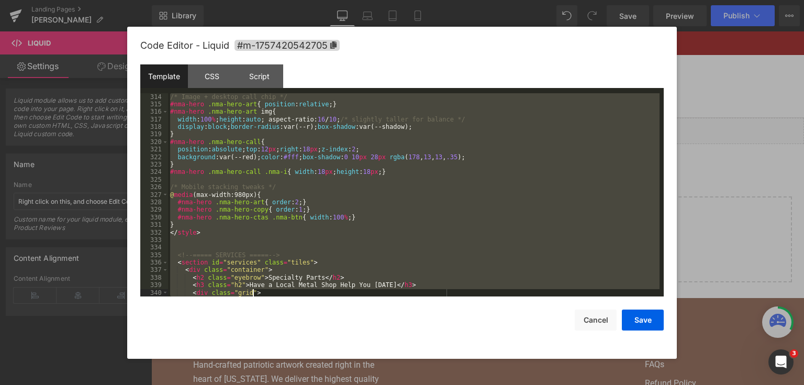
scroll to position [2525, 0]
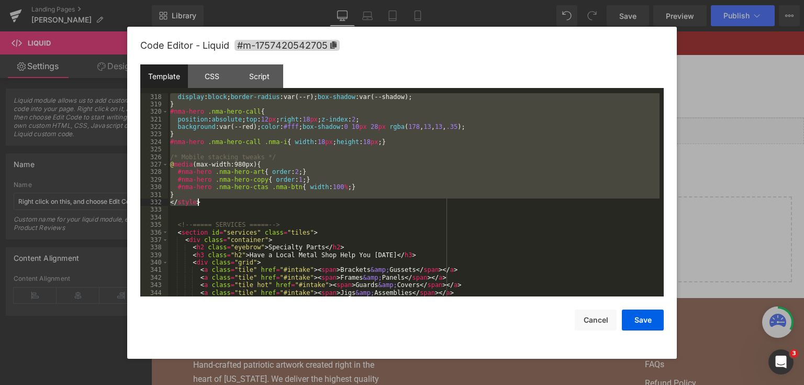
drag, startPoint x: 170, startPoint y: 193, endPoint x: 271, endPoint y: 199, distance: 101.8
click at [271, 199] on div "display : block ; border-radius :var(--r); box-shadow :var(--shadow); } #nma-he…" at bounding box center [414, 202] width 492 height 219
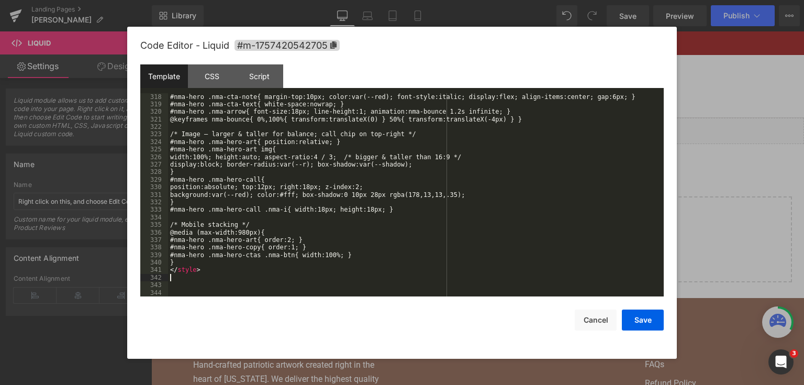
scroll to position [2510, 0]
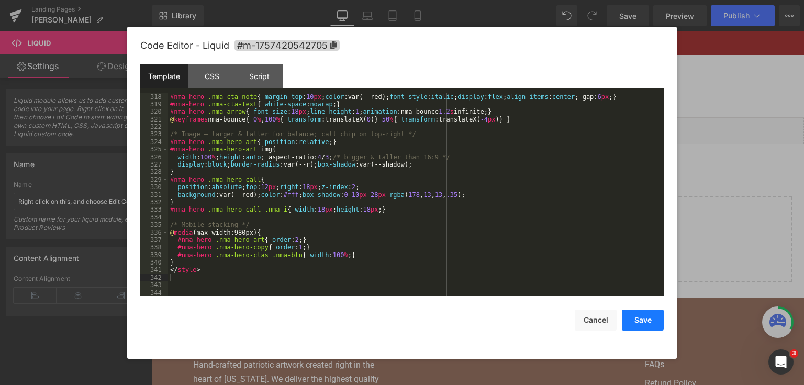
click at [651, 321] on button "Save" at bounding box center [643, 319] width 42 height 21
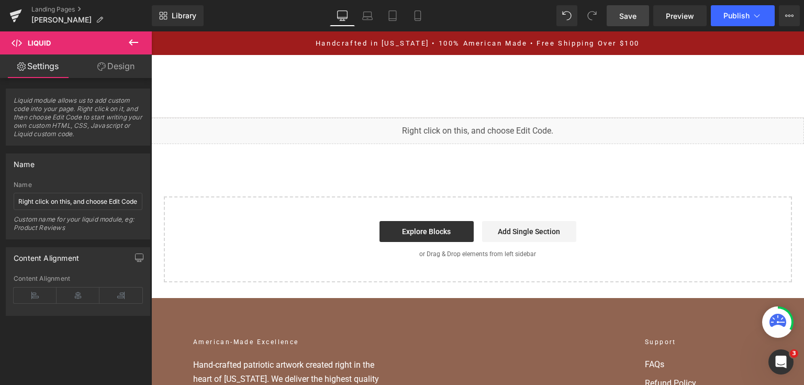
click at [613, 20] on link "Save" at bounding box center [628, 15] width 42 height 21
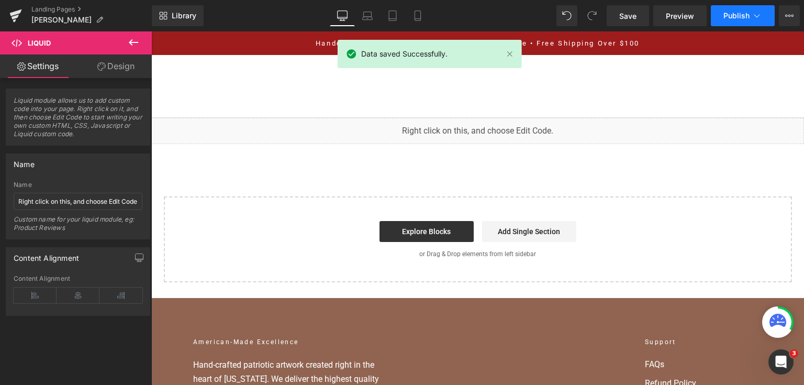
click at [722, 19] on button "Publish" at bounding box center [743, 15] width 64 height 21
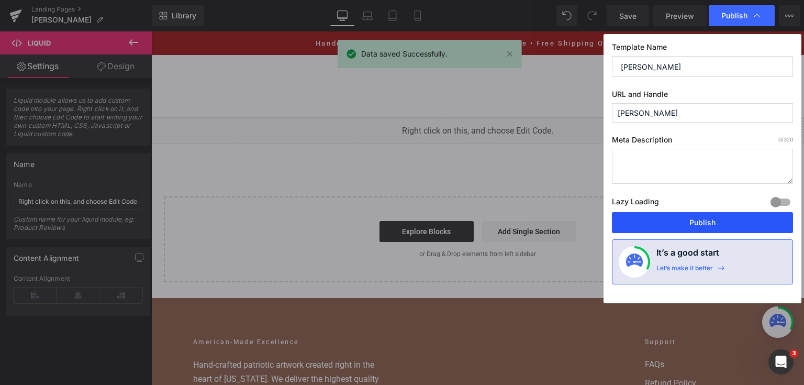
click at [696, 228] on button "Publish" at bounding box center [702, 222] width 181 height 21
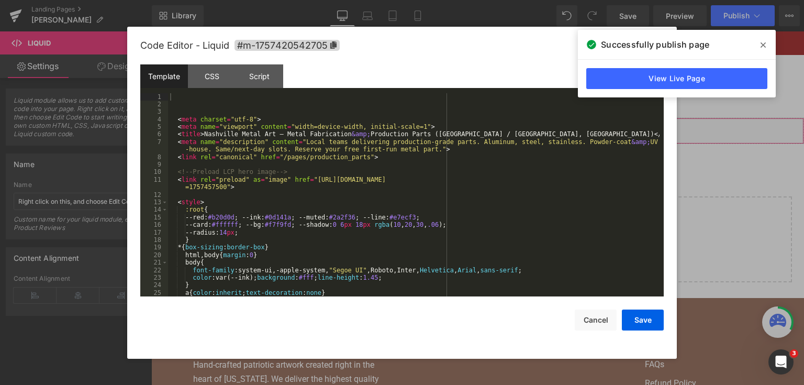
click at [405, 0] on div "You are previewing how the will restyle your page. You can not edit Elements in…" at bounding box center [402, 0] width 804 height 0
click at [378, 224] on div "< meta charset = "utf-8" > < meta name = "viewport" content = "width=device-wid…" at bounding box center [414, 202] width 492 height 219
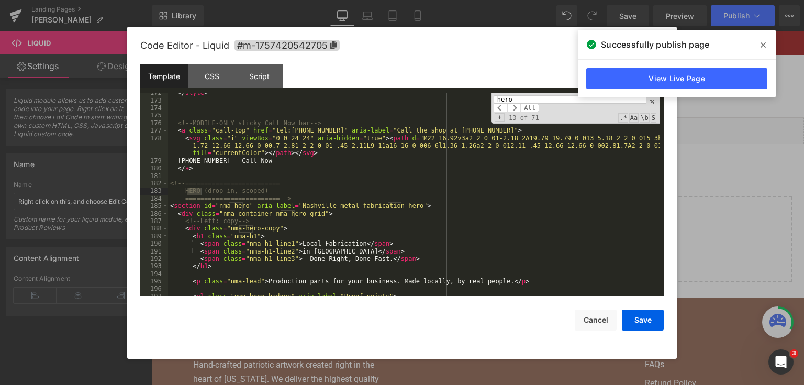
scroll to position [1390, 0]
type input "hero"
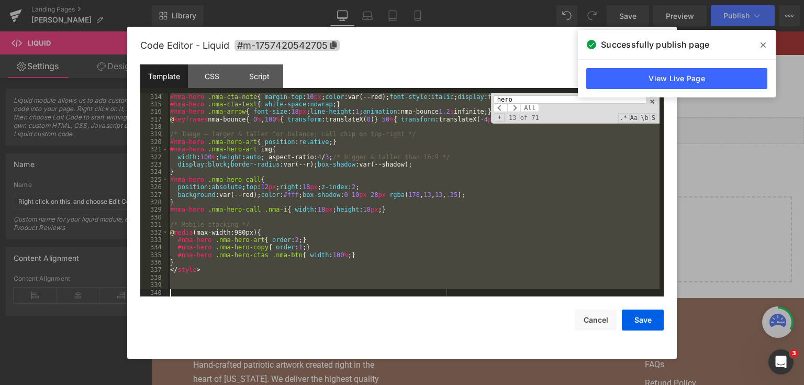
scroll to position [2548, 0]
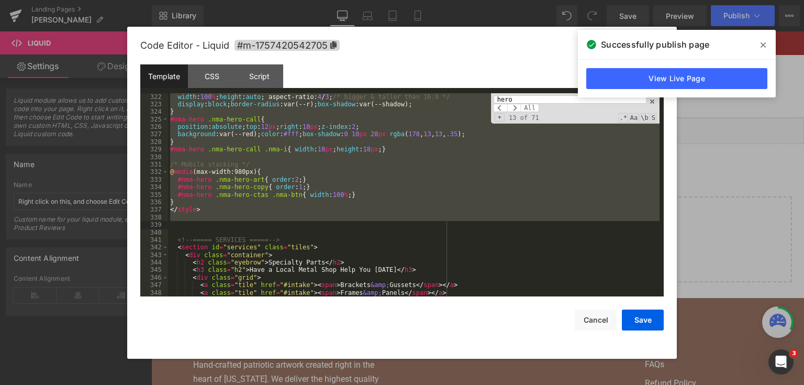
drag, startPoint x: 170, startPoint y: 182, endPoint x: 276, endPoint y: 225, distance: 114.6
click at [276, 225] on div "width : 100 % ; height : auto ; aspect-ratio: 4 / 3 ; /* bigger & taller than 1…" at bounding box center [414, 202] width 492 height 219
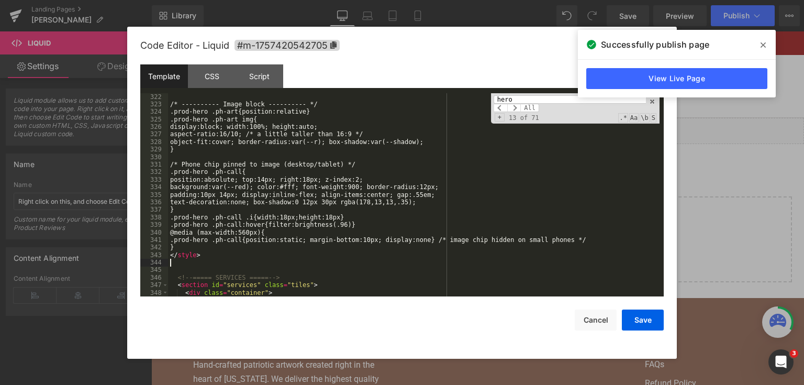
scroll to position [2540, 0]
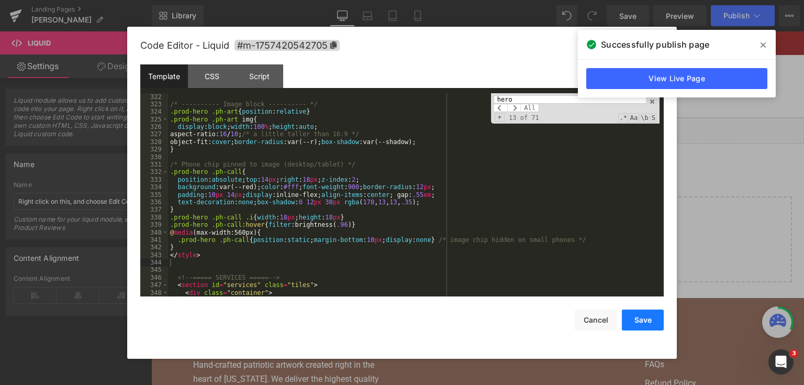
click at [625, 316] on button "Save" at bounding box center [643, 319] width 42 height 21
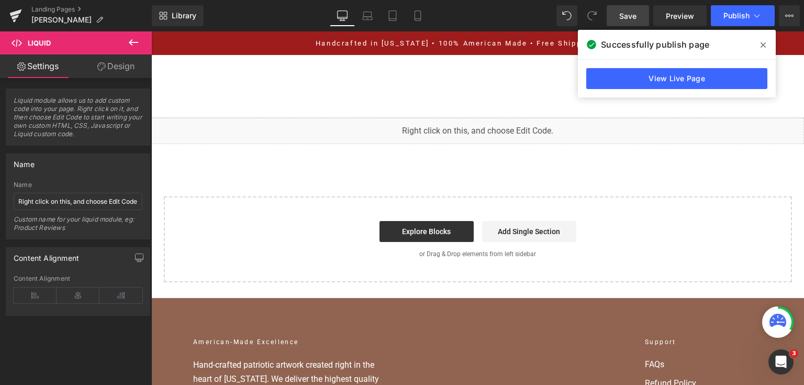
click at [629, 15] on span "Save" at bounding box center [627, 15] width 17 height 11
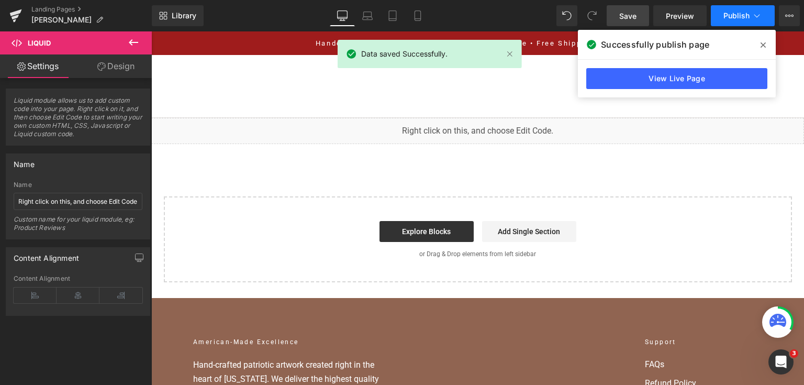
click at [762, 17] on button "Publish" at bounding box center [743, 15] width 64 height 21
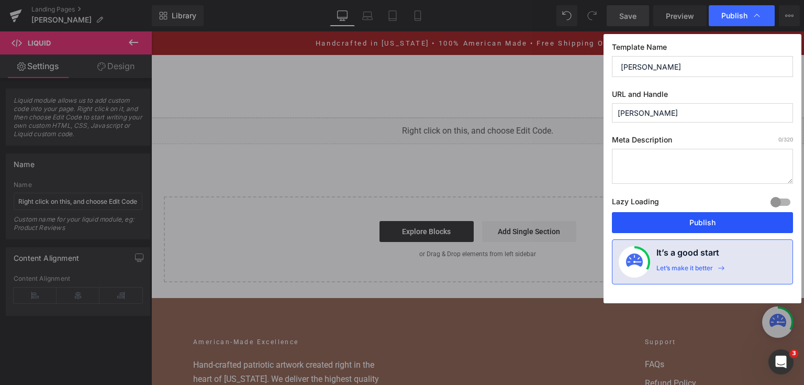
click at [636, 226] on button "Publish" at bounding box center [702, 222] width 181 height 21
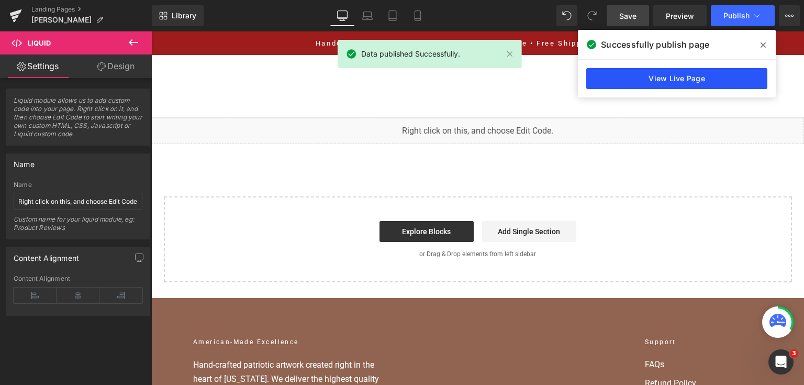
click at [649, 75] on link "View Live Page" at bounding box center [676, 78] width 181 height 21
